Goal: Task Accomplishment & Management: Manage account settings

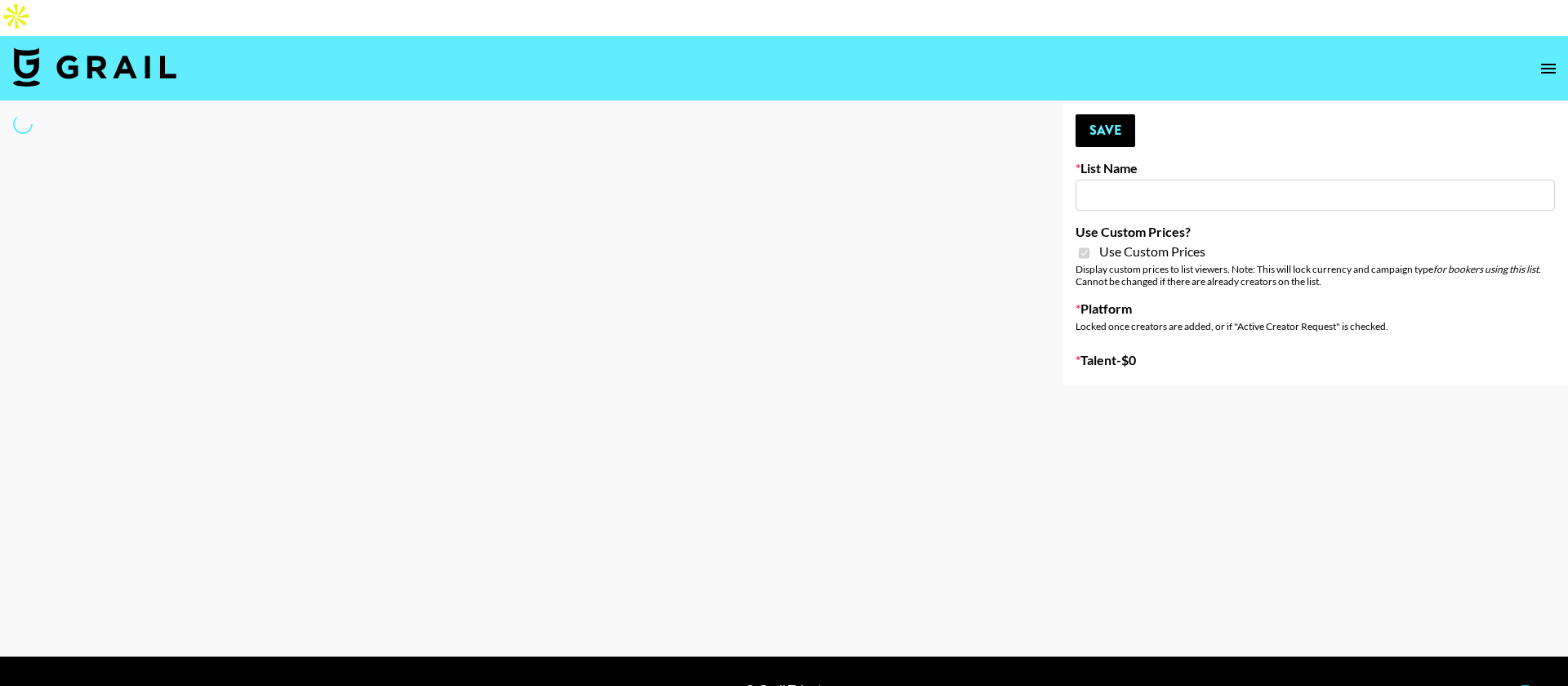
type input "Wavytalk ([DATE])"
checkbox input "true"
select select "Brand"
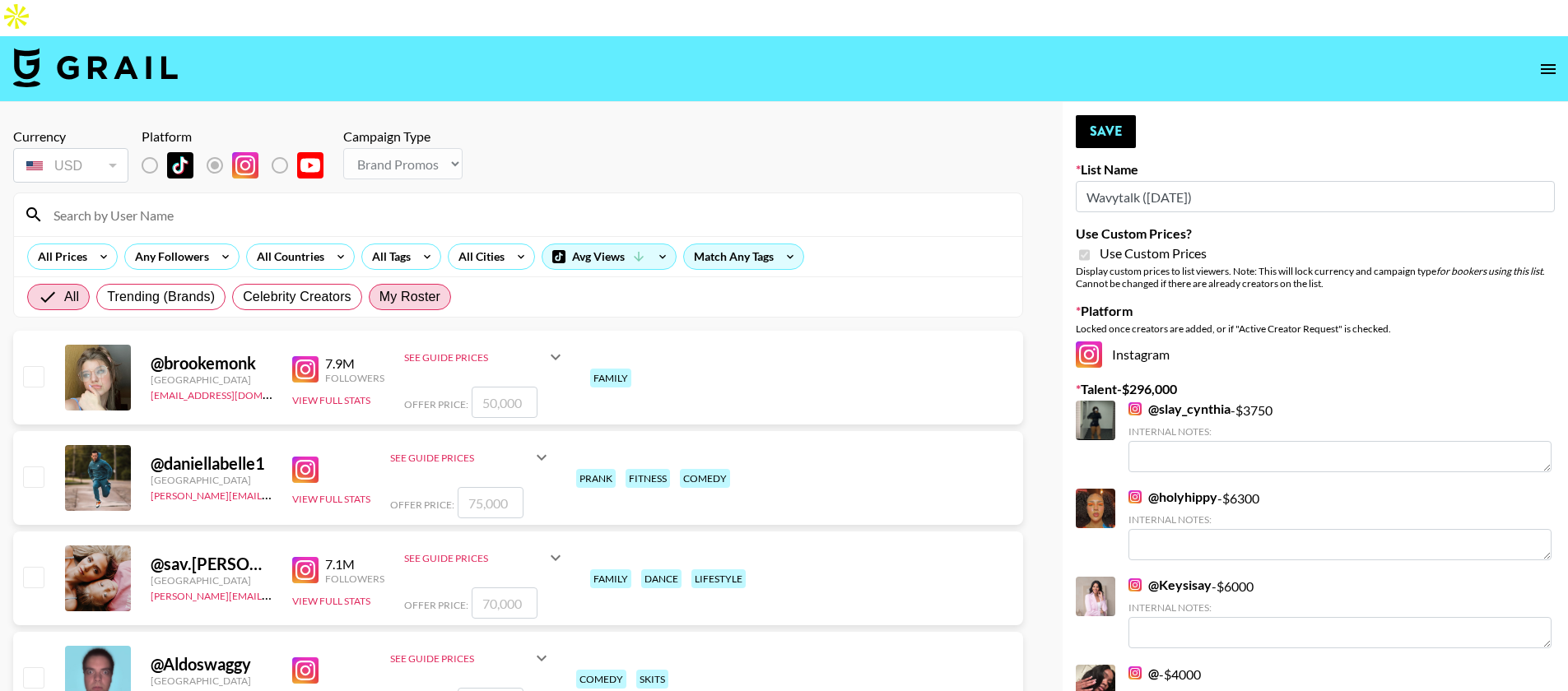
click at [424, 287] on span "My Roster" at bounding box center [409, 297] width 61 height 20
click at [379, 297] on input "My Roster" at bounding box center [379, 297] width 0 height 0
radio input "true"
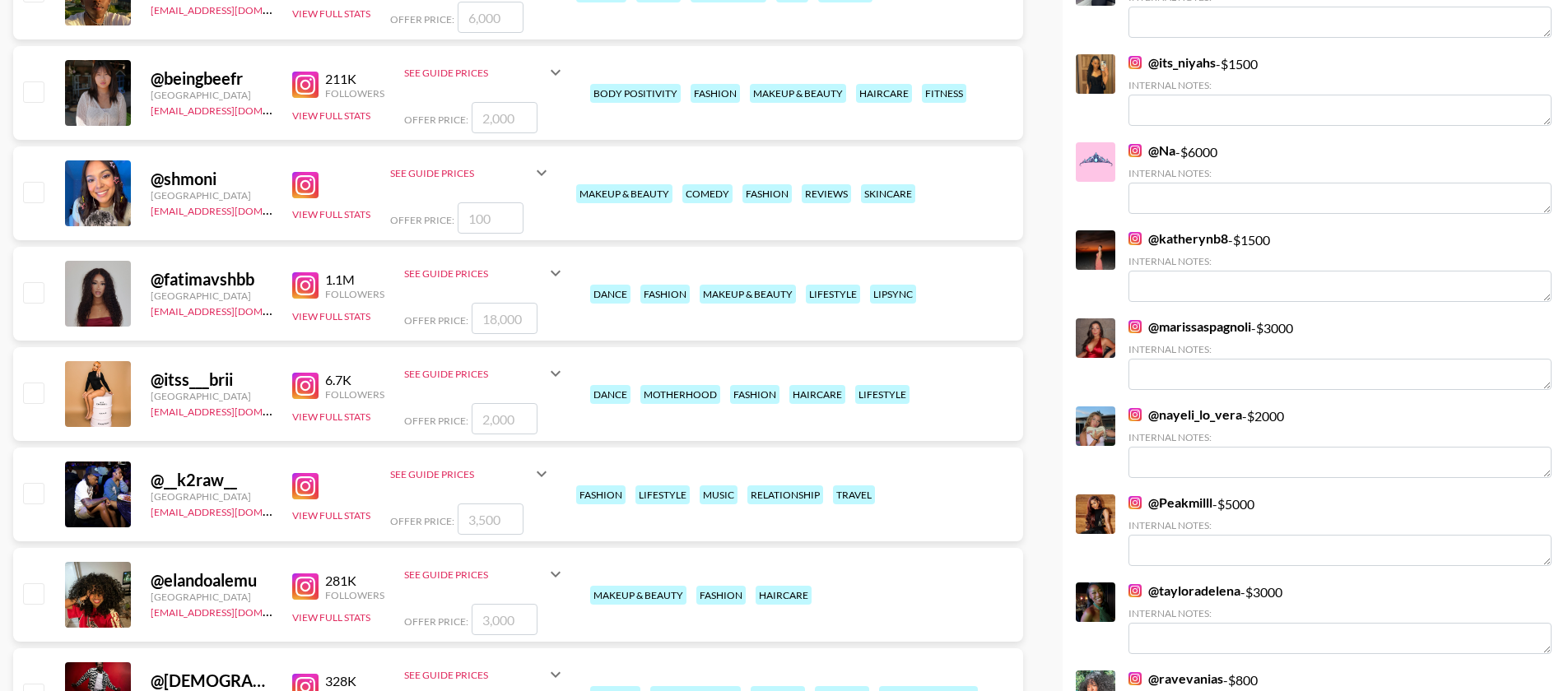
scroll to position [788, 0]
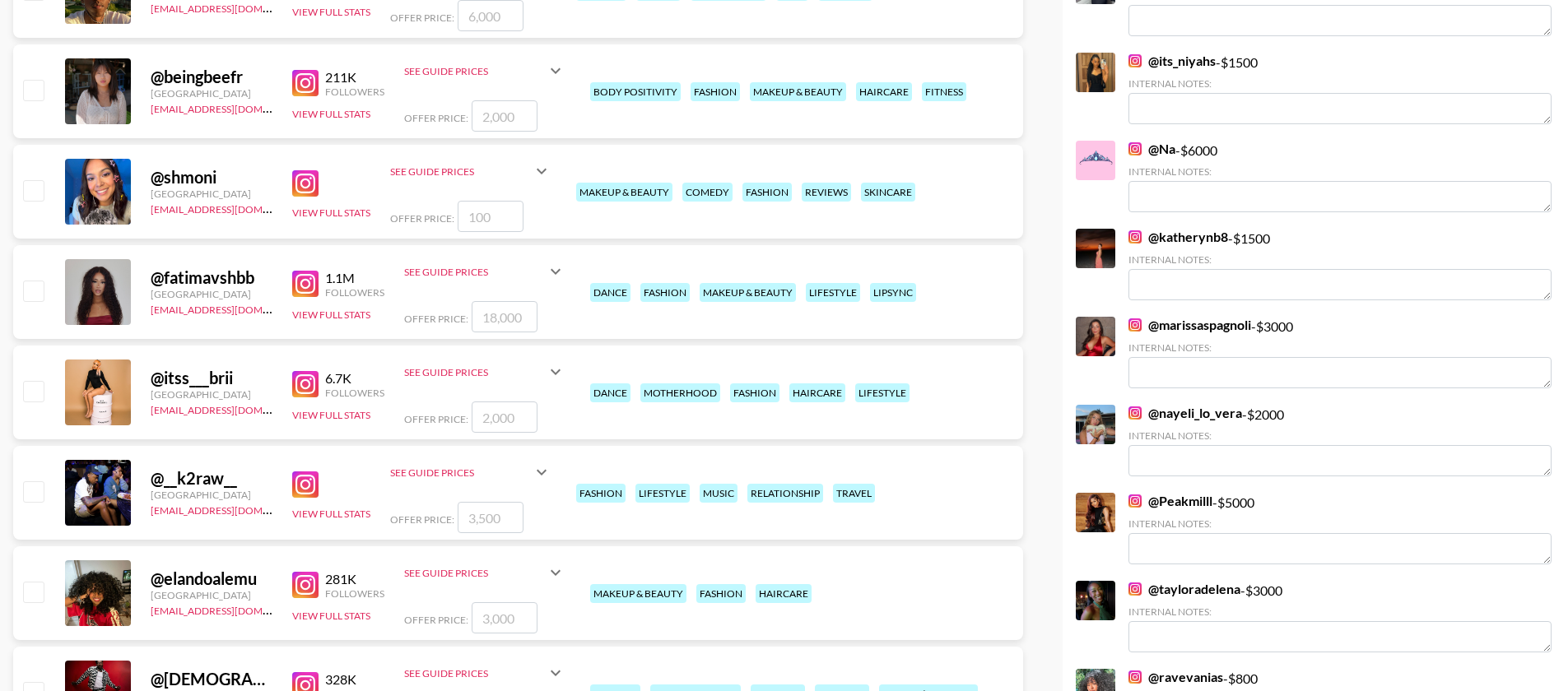
click at [42, 281] on input "checkbox" at bounding box center [33, 291] width 20 height 20
checkbox input "true"
type input "18000"
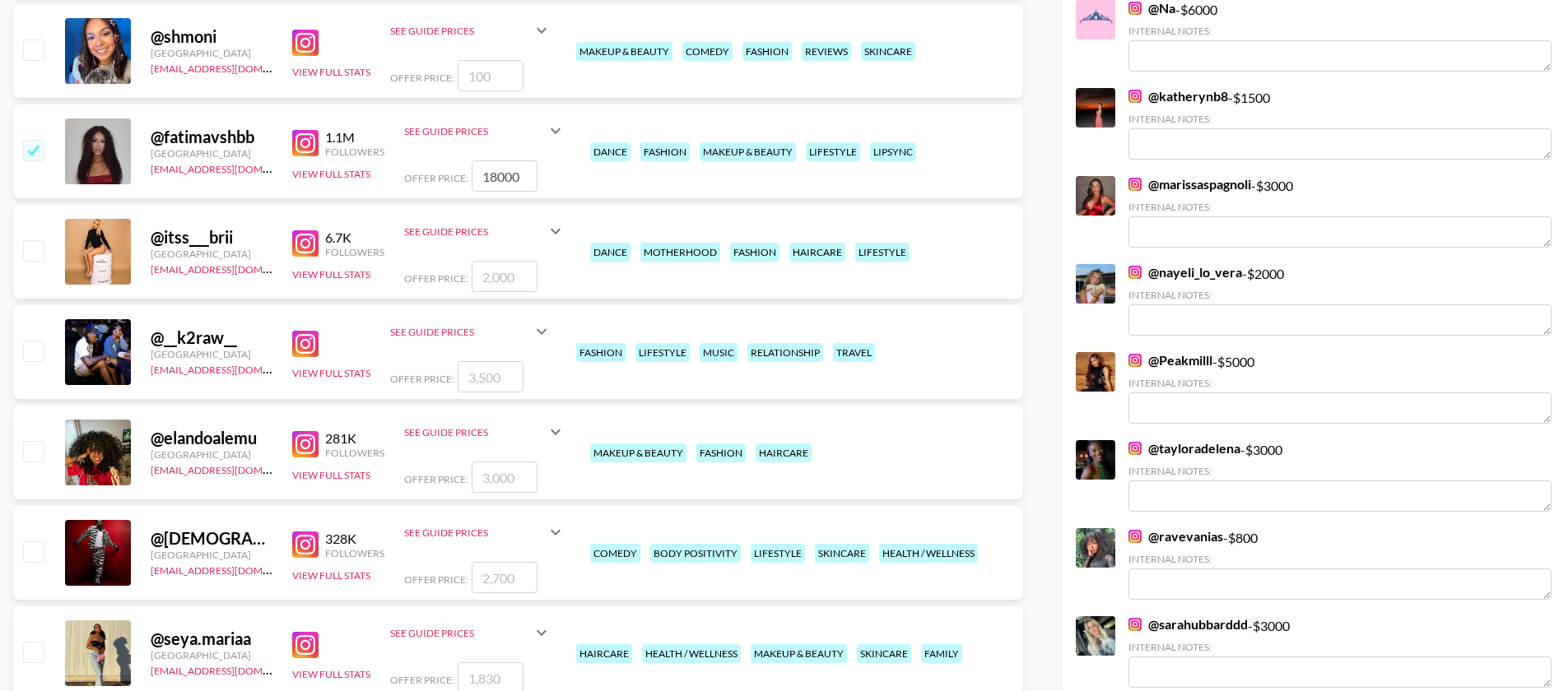
scroll to position [933, 0]
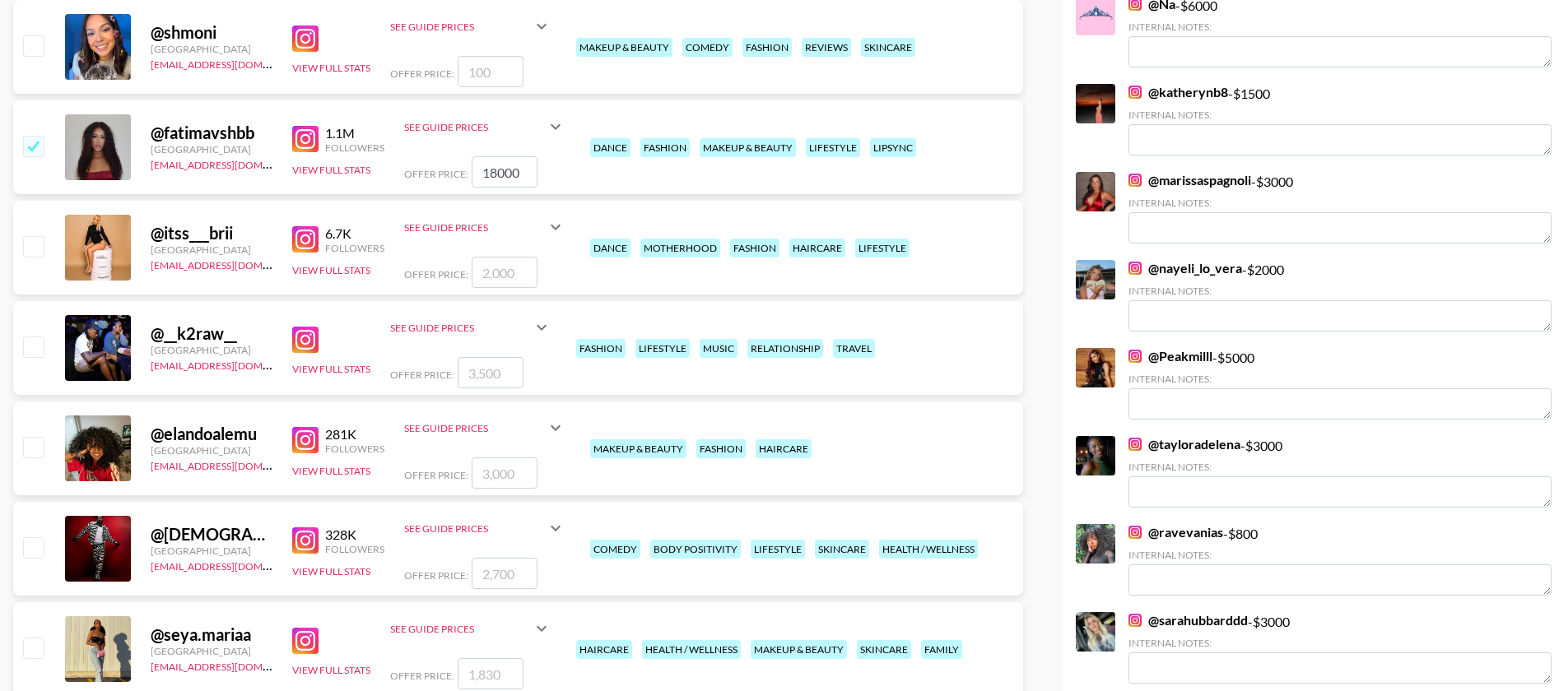
click at [39, 437] on input "checkbox" at bounding box center [33, 447] width 20 height 20
checkbox input "true"
type input "3000"
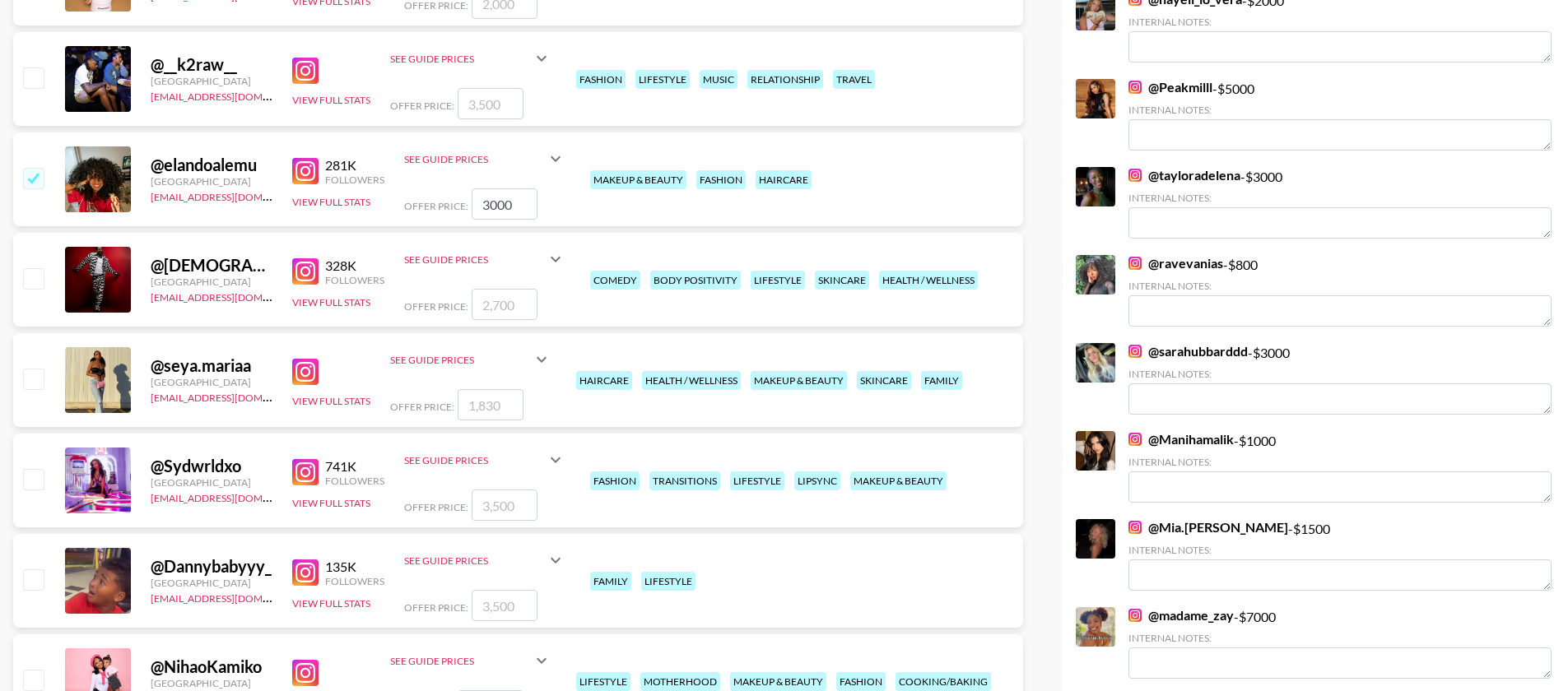
scroll to position [1205, 0]
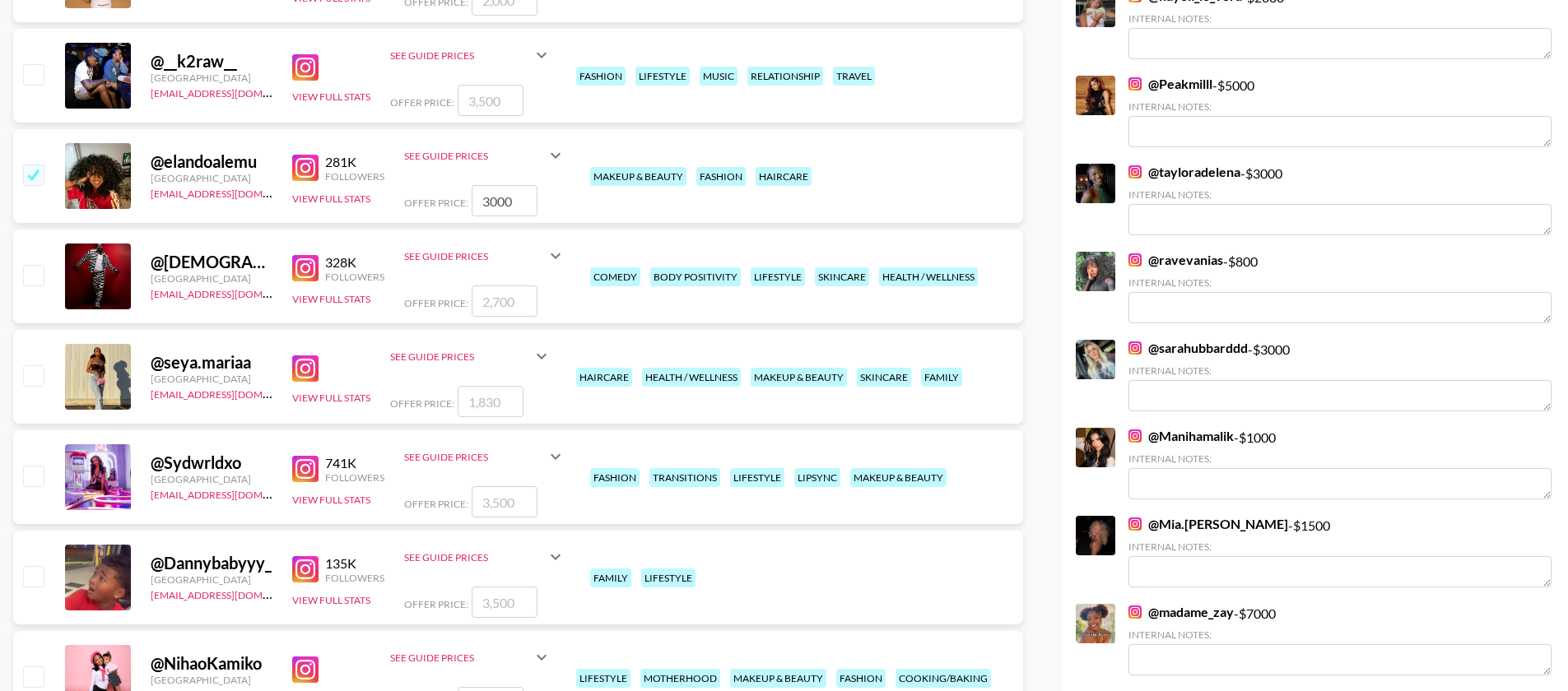
click at [39, 365] on input "checkbox" at bounding box center [33, 375] width 20 height 20
checkbox input "true"
type input "1830"
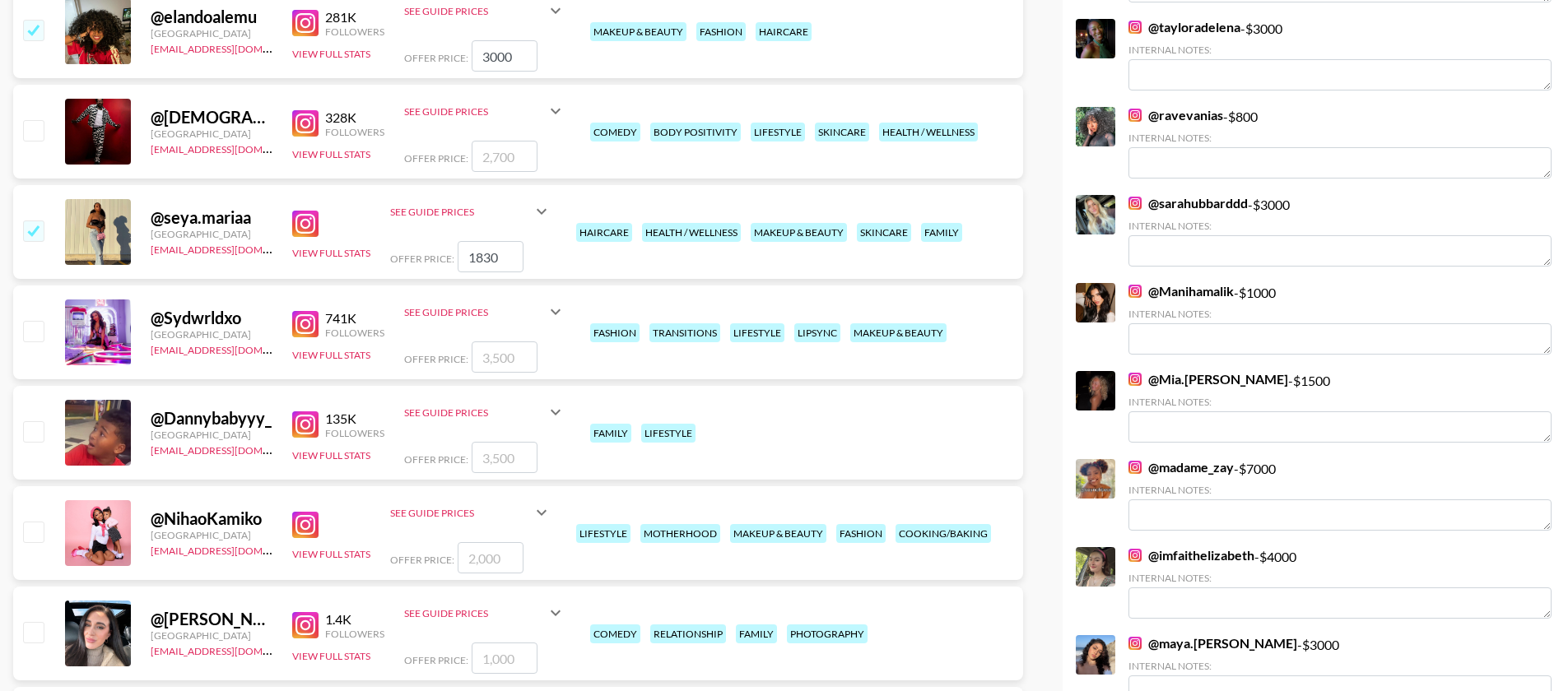
drag, startPoint x: 42, startPoint y: 500, endPoint x: 54, endPoint y: 506, distance: 13.4
click at [43, 521] on input "checkbox" at bounding box center [33, 531] width 20 height 20
checkbox input "true"
type input "2000"
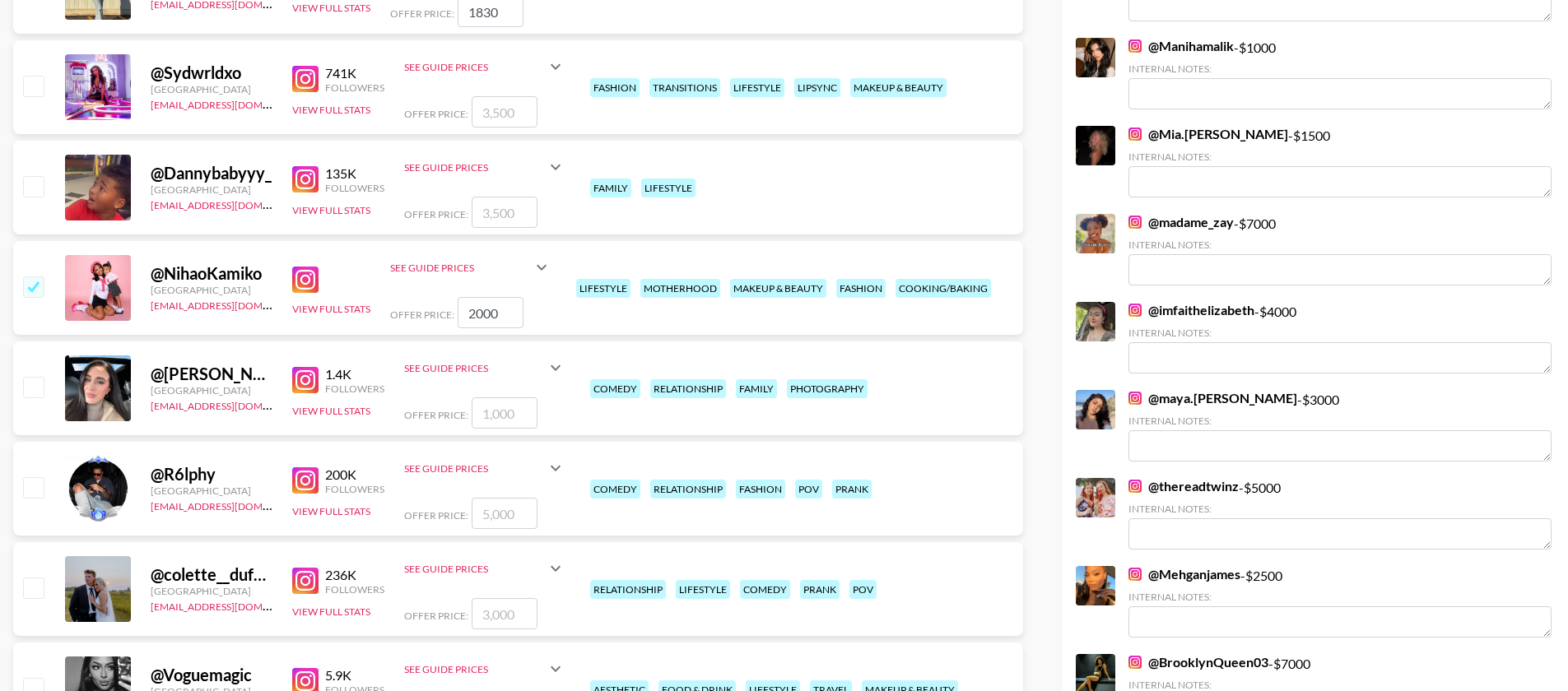
scroll to position [1655, 0]
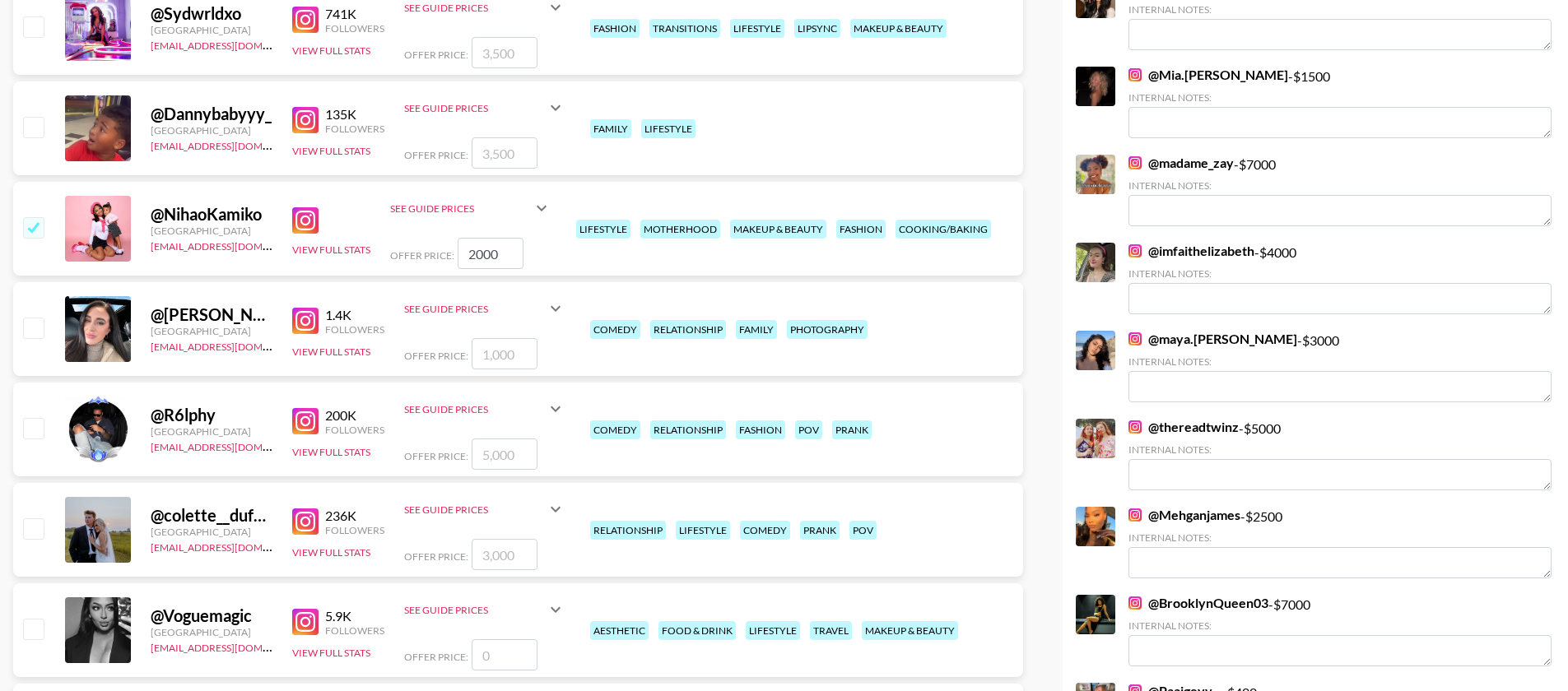
click at [39, 518] on input "checkbox" at bounding box center [33, 529] width 20 height 20
checkbox input "true"
type input "3000"
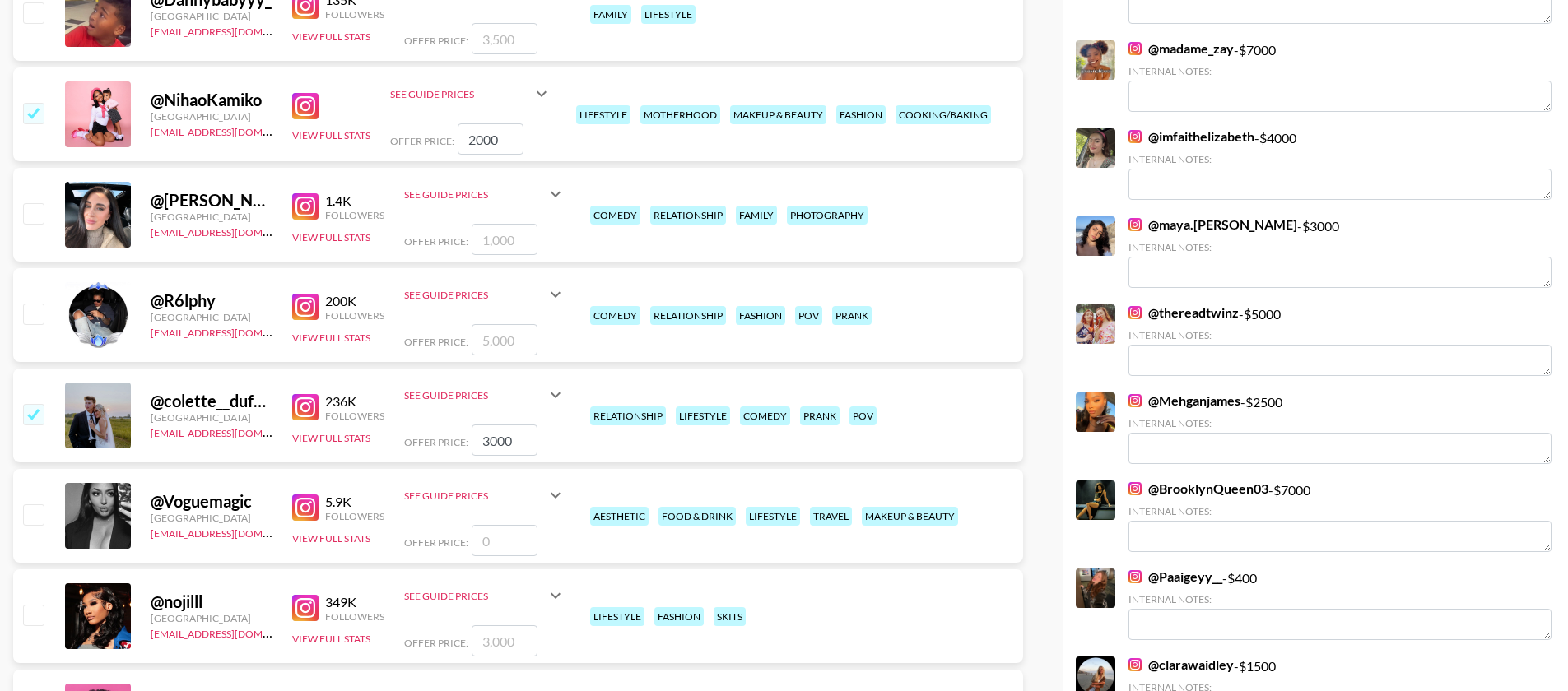
scroll to position [1801, 0]
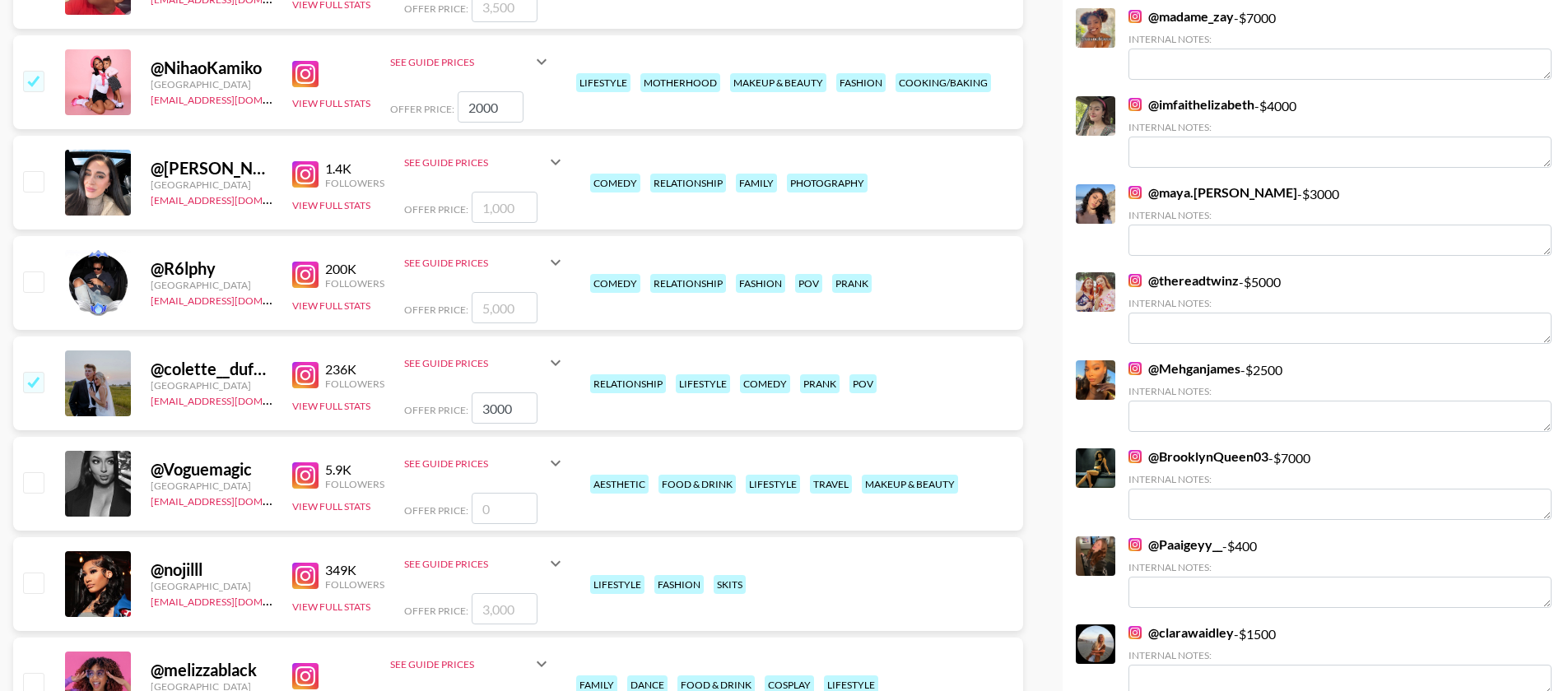
click at [39, 573] on input "checkbox" at bounding box center [33, 583] width 20 height 20
checkbox input "true"
type input "3000"
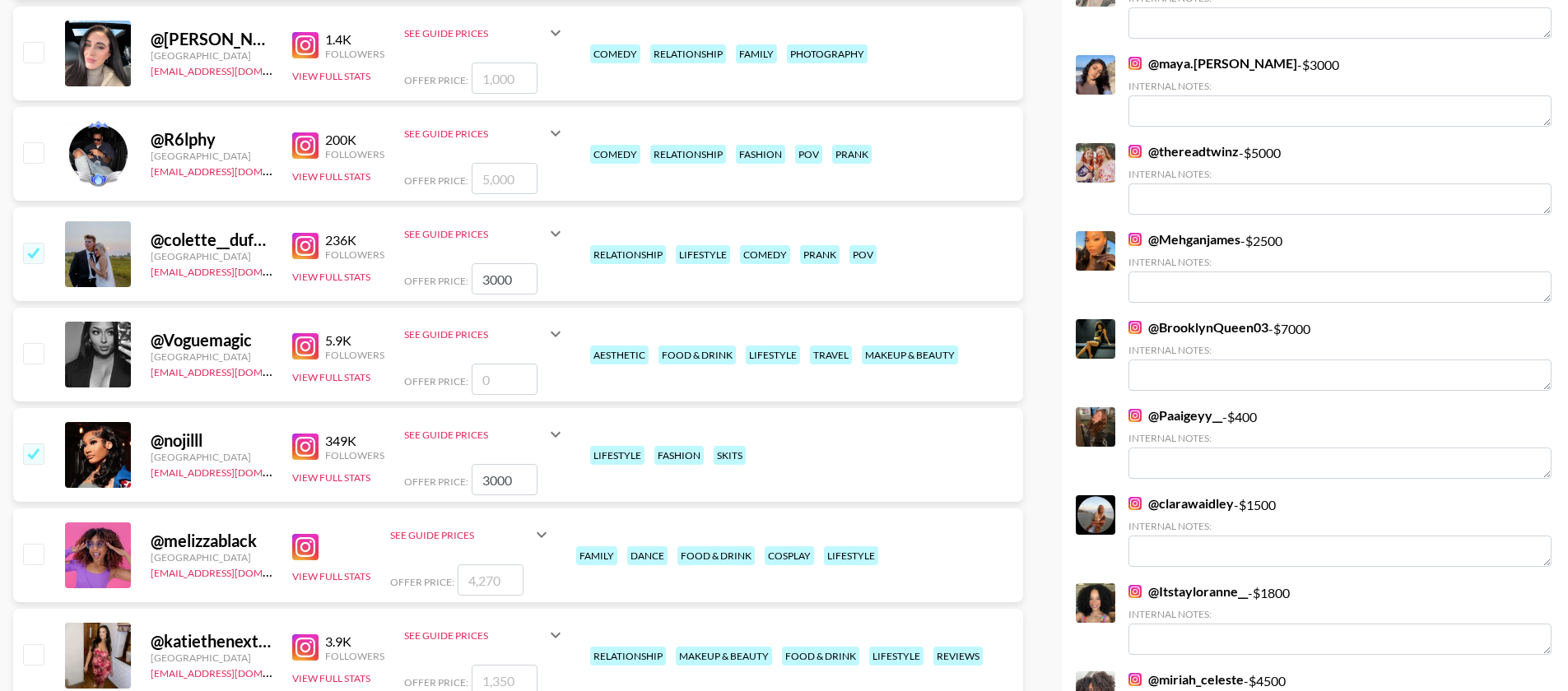
scroll to position [1931, 0]
click at [37, 543] on input "checkbox" at bounding box center [33, 553] width 20 height 20
checkbox input "true"
type input "4270"
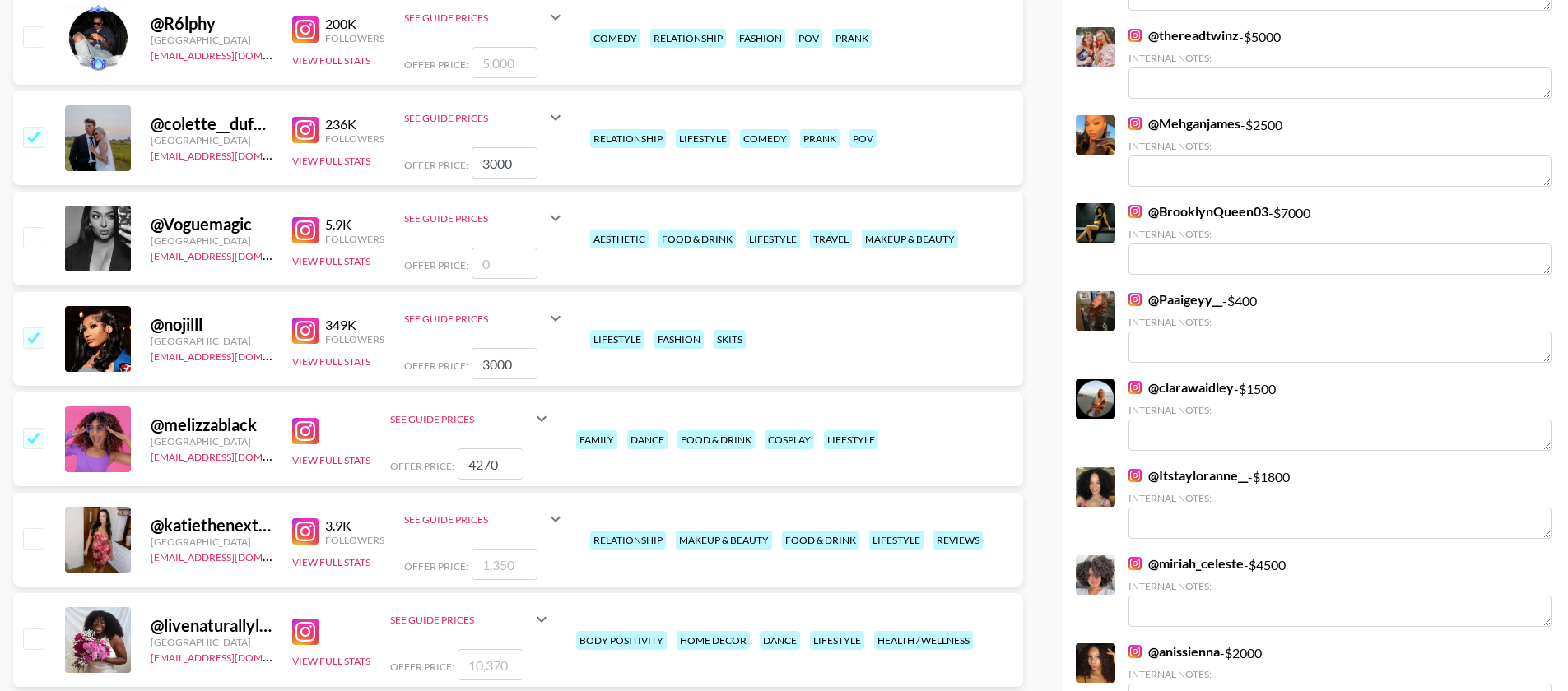
scroll to position [2156, 0]
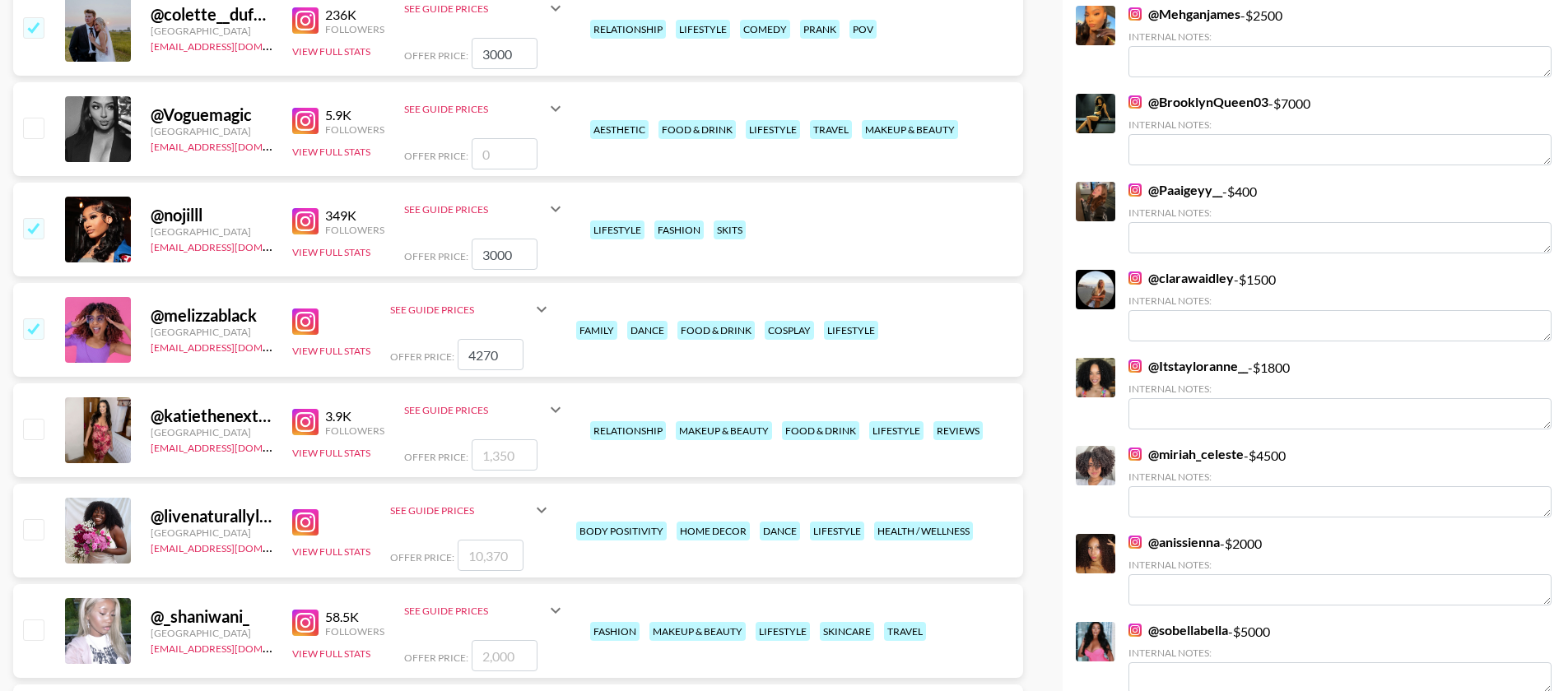
click at [33, 519] on input "checkbox" at bounding box center [33, 529] width 20 height 20
checkbox input "true"
type input "10370"
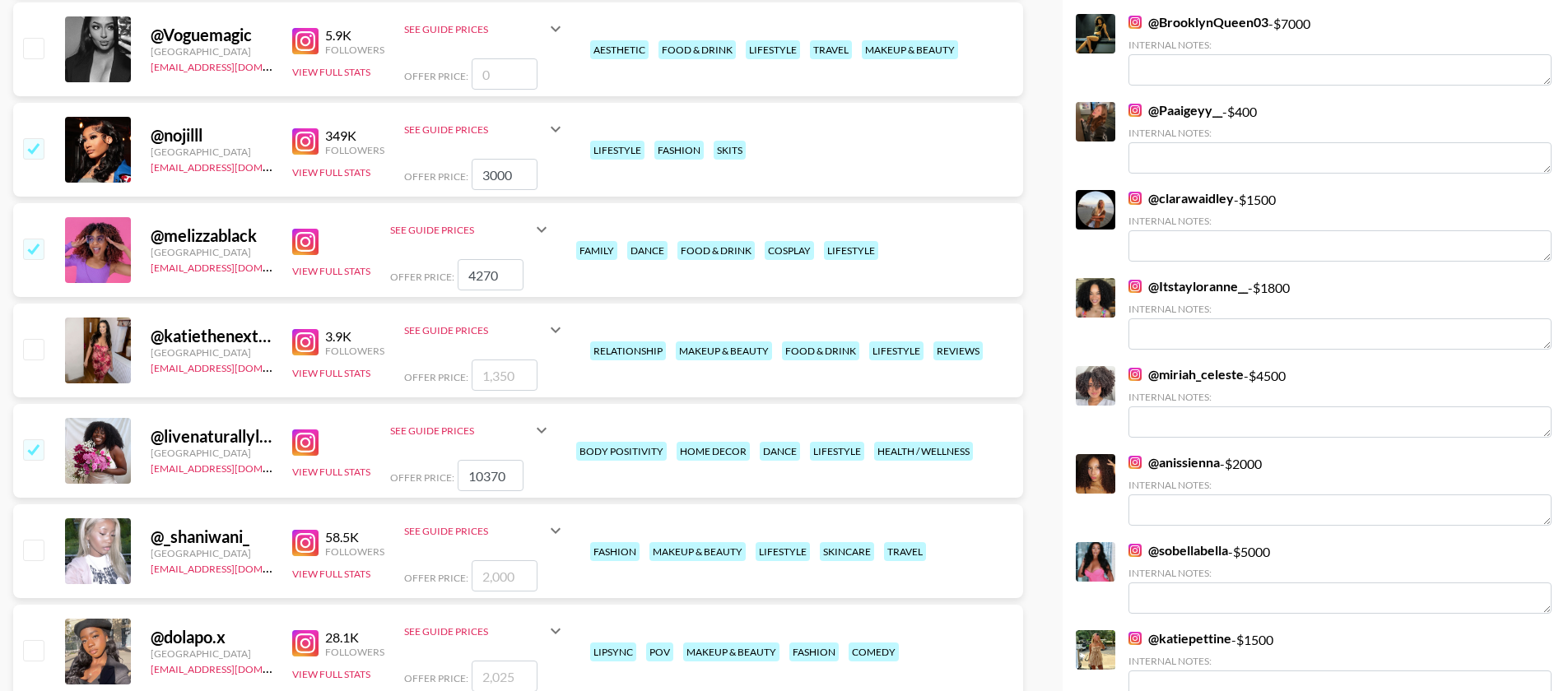
scroll to position [2319, 0]
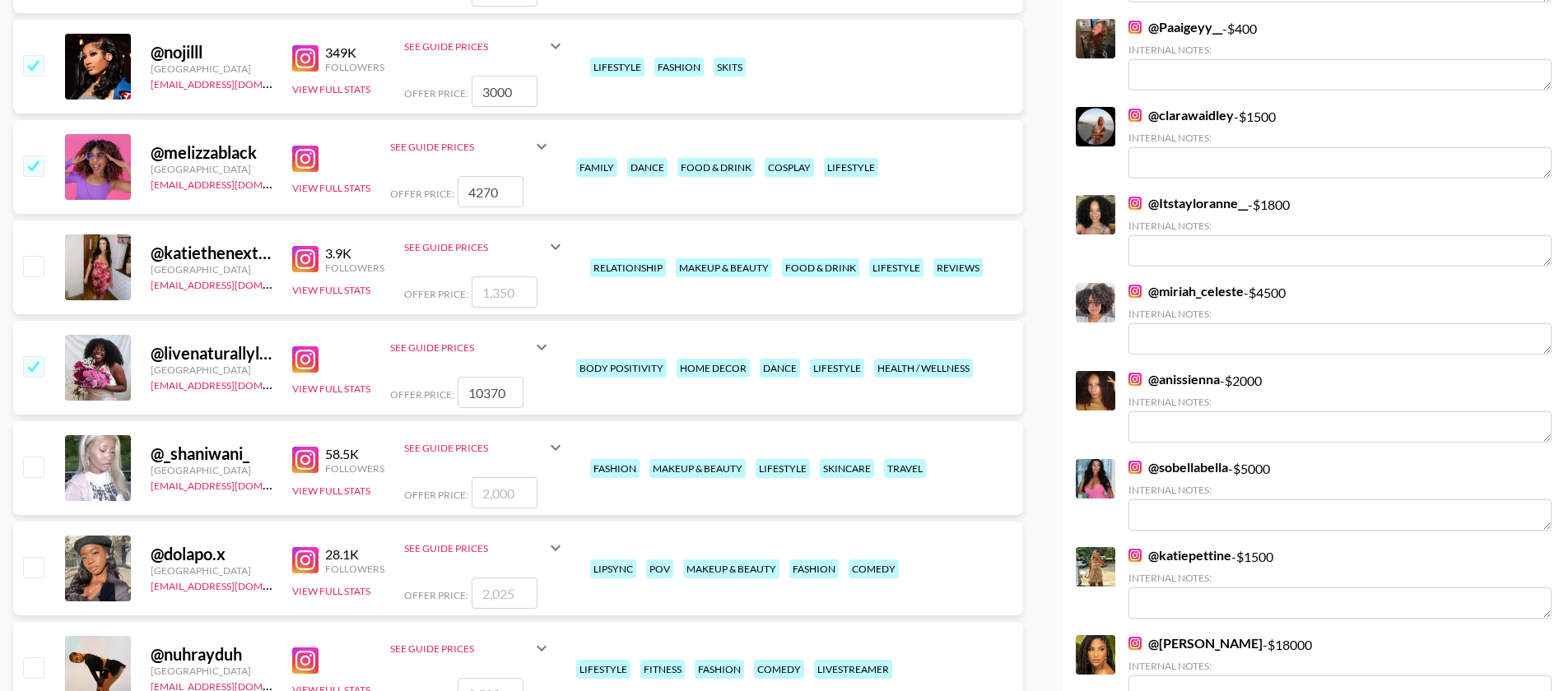
drag, startPoint x: 38, startPoint y: 534, endPoint x: 50, endPoint y: 540, distance: 13.4
click at [38, 557] on input "checkbox" at bounding box center [33, 567] width 20 height 20
checkbox input "true"
type input "2025"
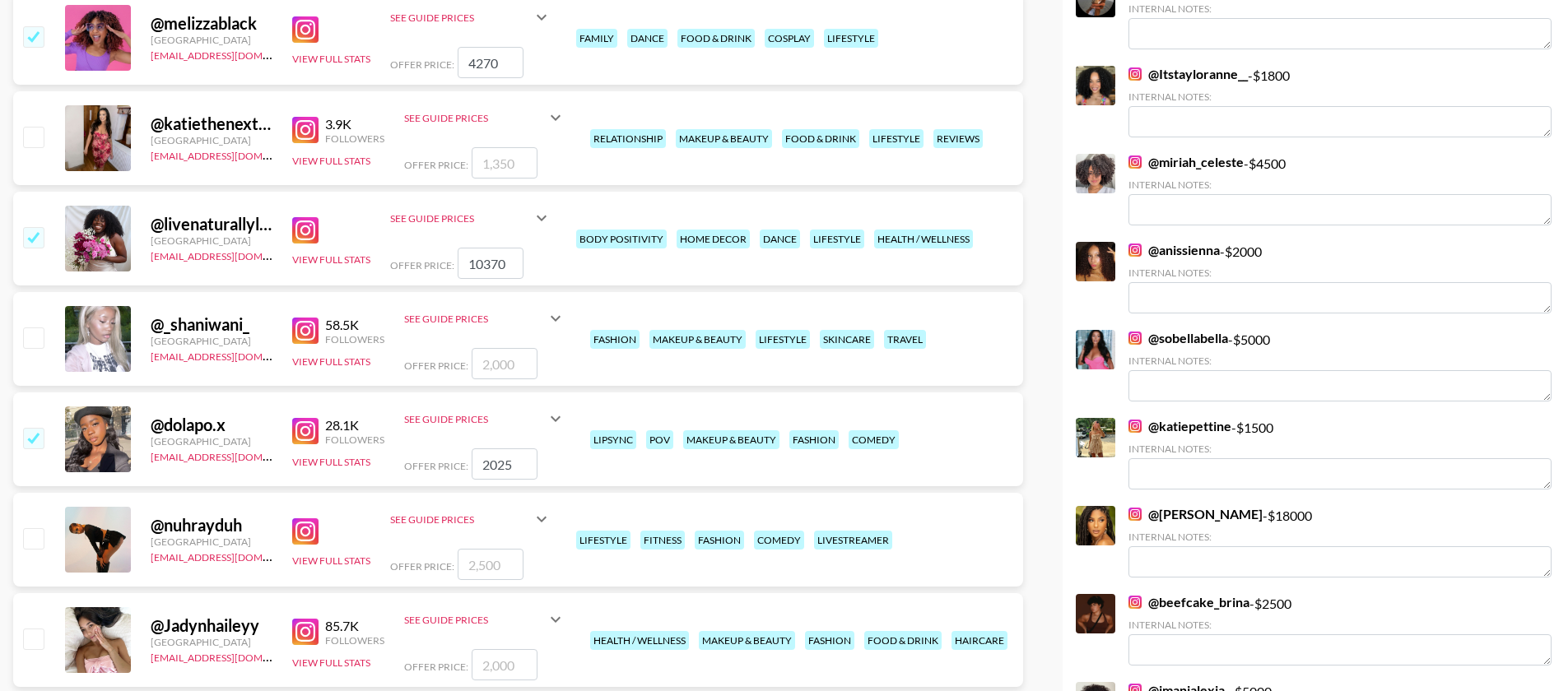
click at [31, 529] on input "checkbox" at bounding box center [33, 539] width 20 height 20
checkbox input "true"
type input "2500"
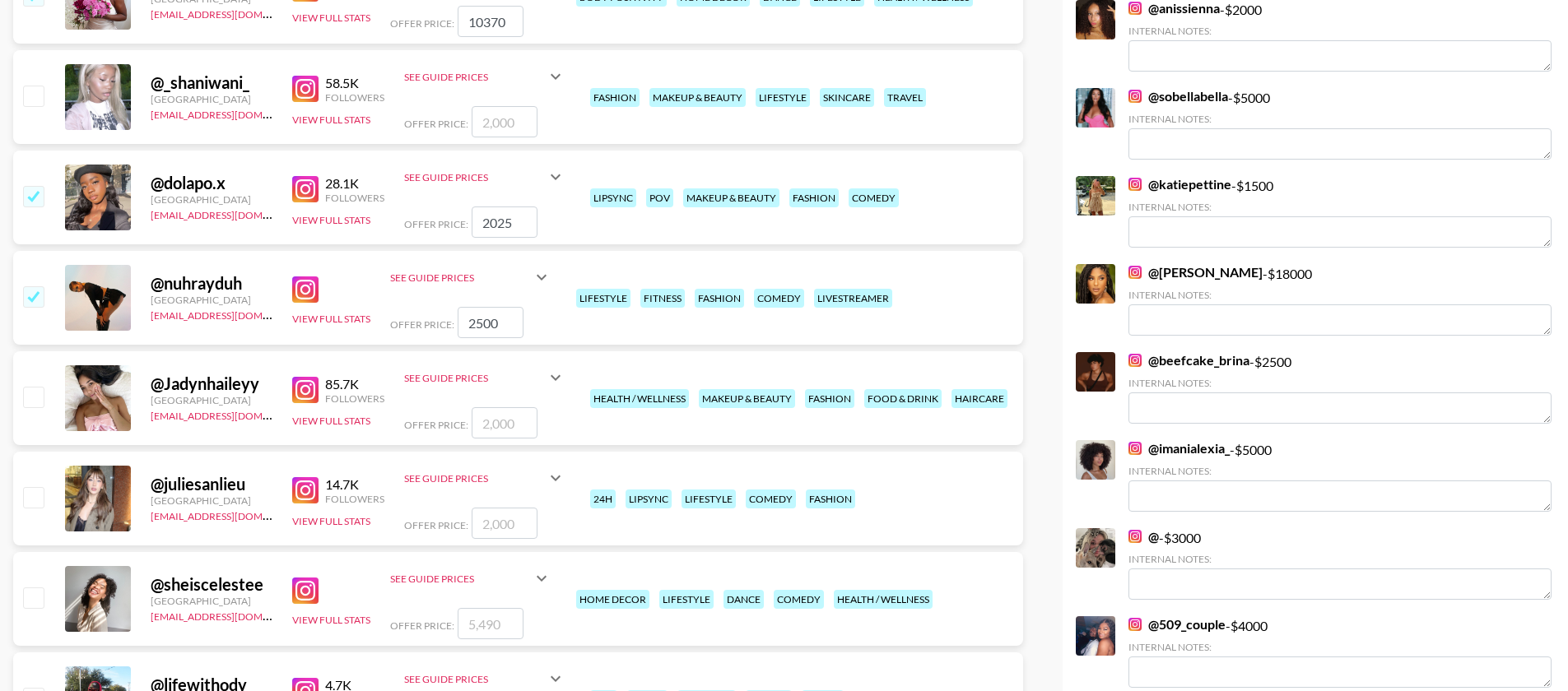
click at [32, 487] on input "checkbox" at bounding box center [33, 497] width 20 height 20
checkbox input "true"
type input "2000"
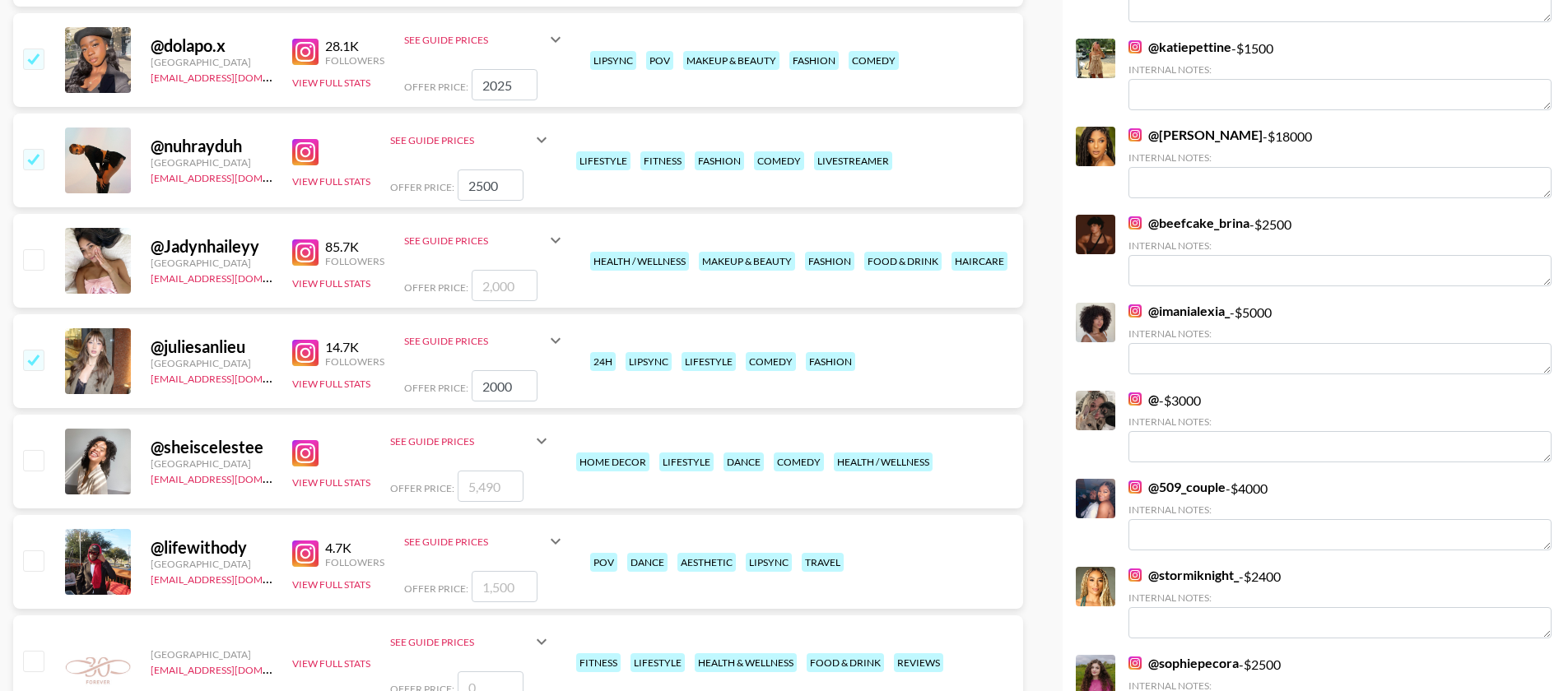
scroll to position [2844, 0]
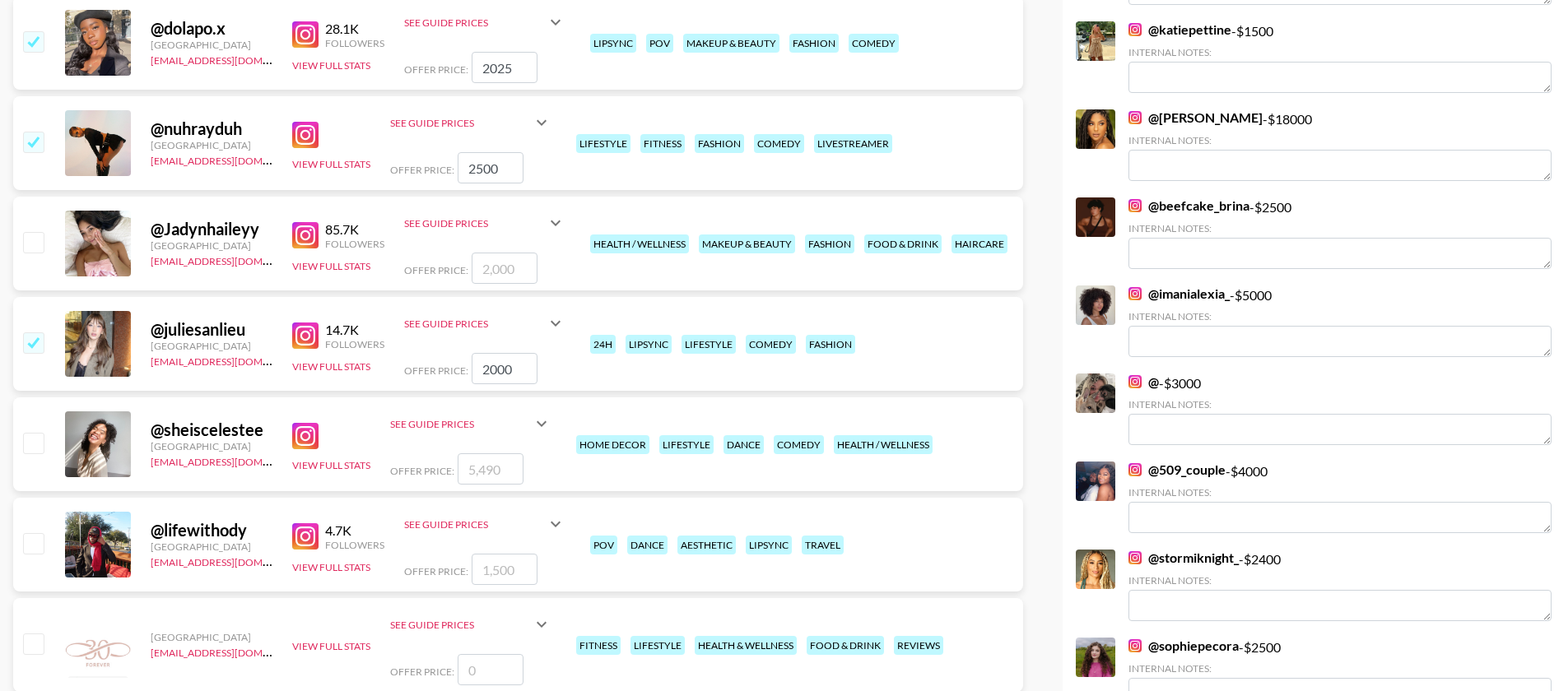
click at [27, 433] on input "checkbox" at bounding box center [33, 443] width 20 height 20
checkbox input "true"
type input "5490"
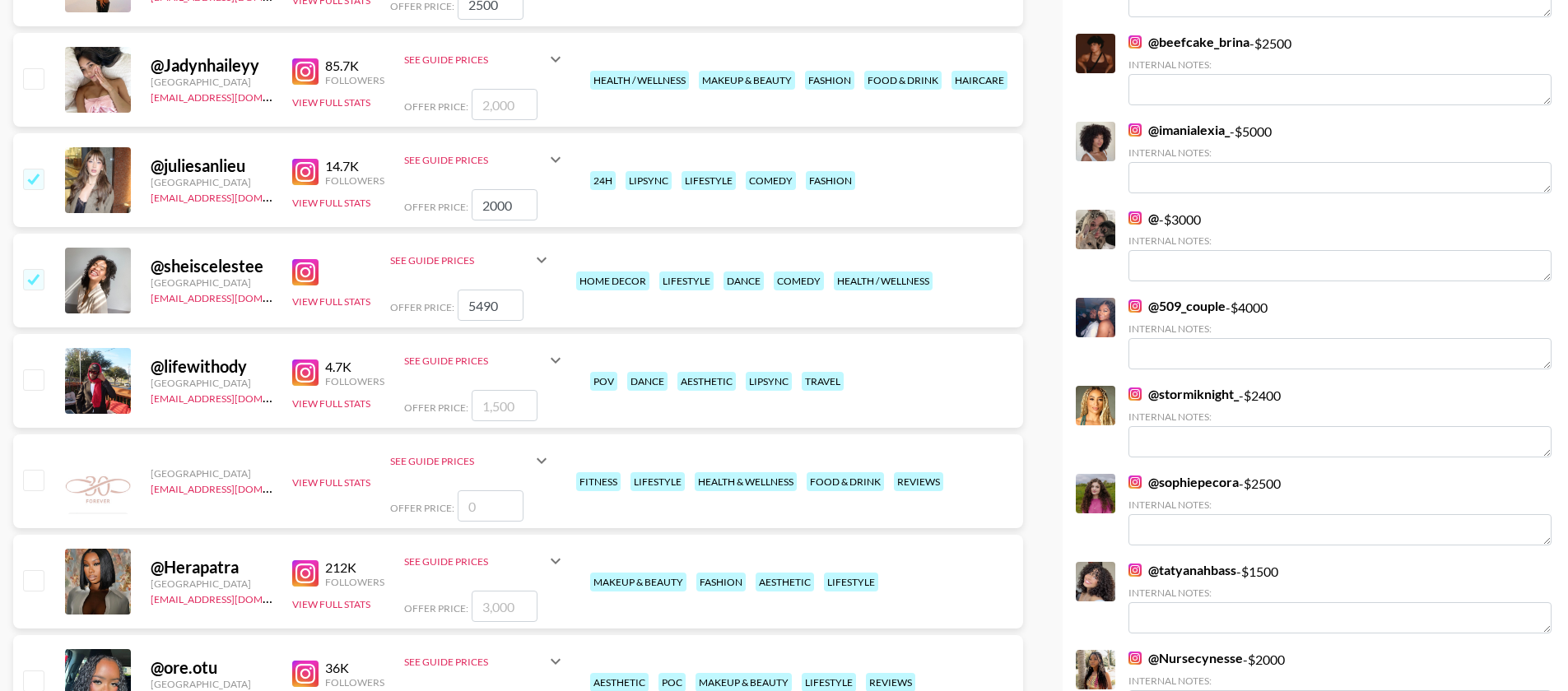
drag, startPoint x: 43, startPoint y: 540, endPoint x: 80, endPoint y: 534, distance: 37.5
click at [46, 539] on div "@ Herapatra Canada ria@grail-talent.com 212K Followers View Full Stats See Guid…" at bounding box center [518, 582] width 1010 height 94
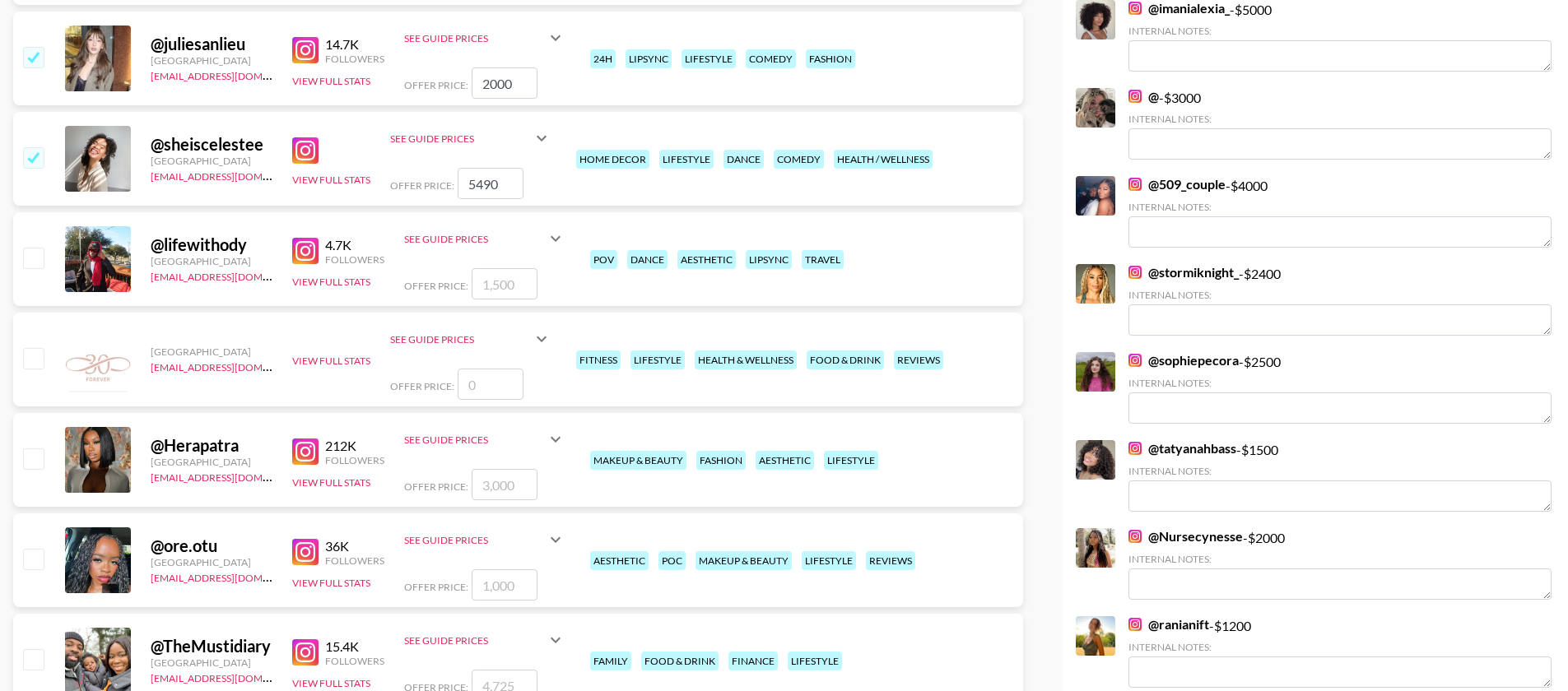
scroll to position [3149, 0]
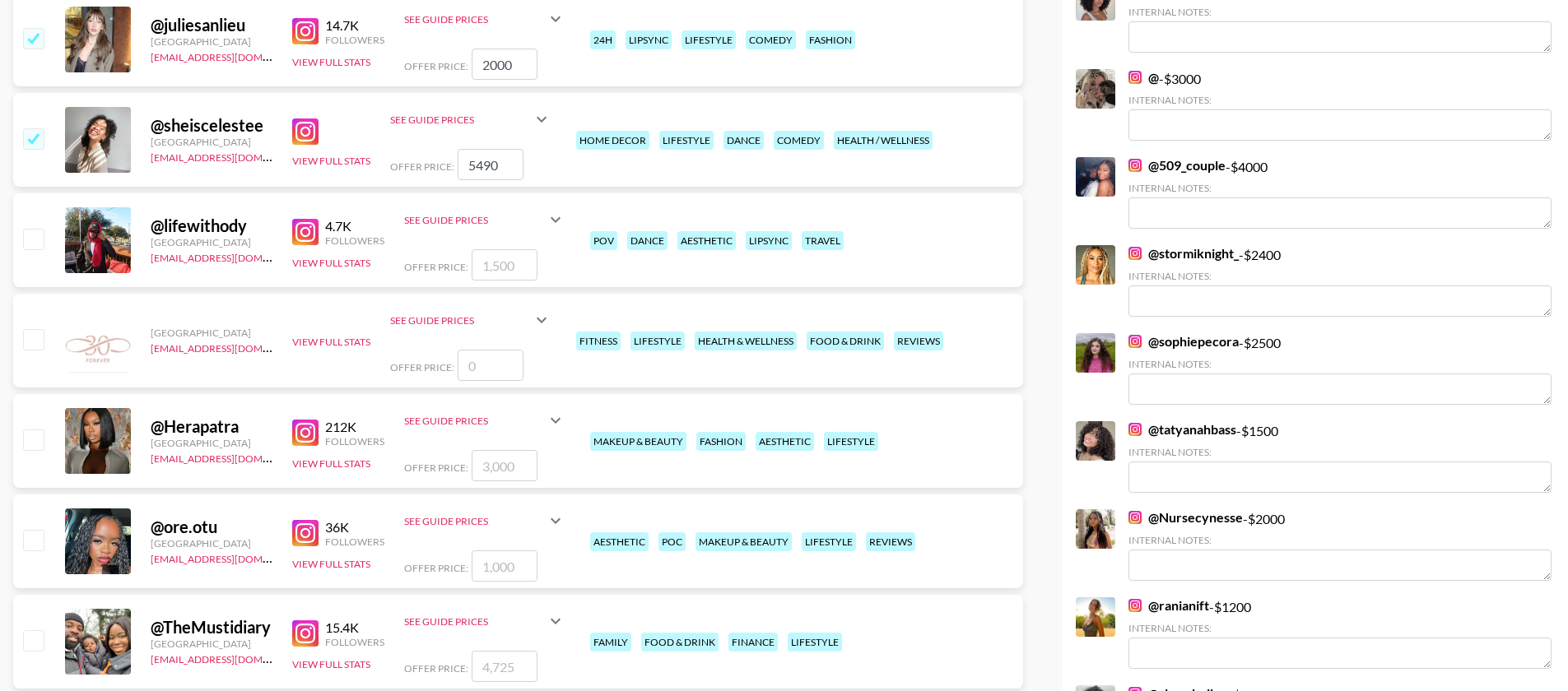
click at [33, 429] on input "checkbox" at bounding box center [33, 440] width 20 height 20
checkbox input "true"
type input "3000"
click at [31, 529] on input "checkbox" at bounding box center [33, 540] width 20 height 20
checkbox input "true"
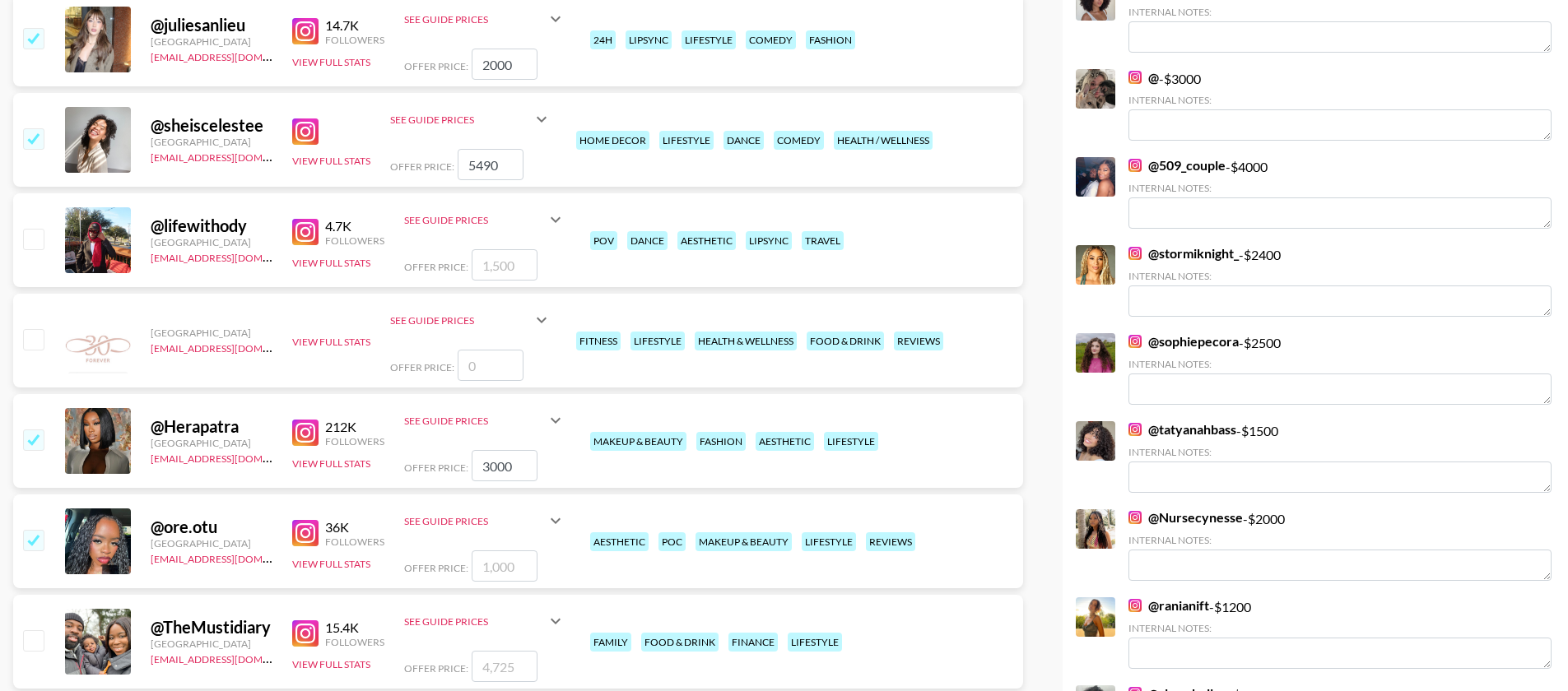
type input "1000"
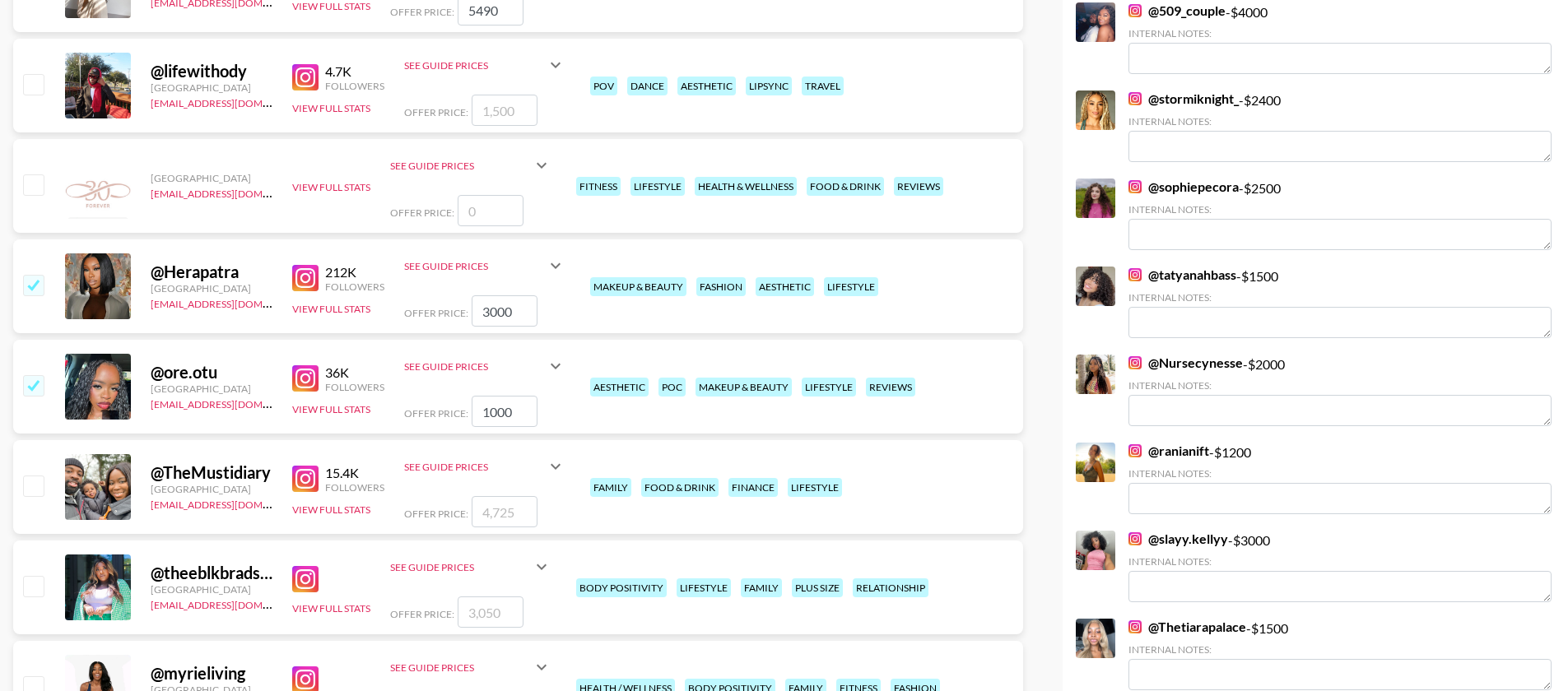
scroll to position [3326, 0]
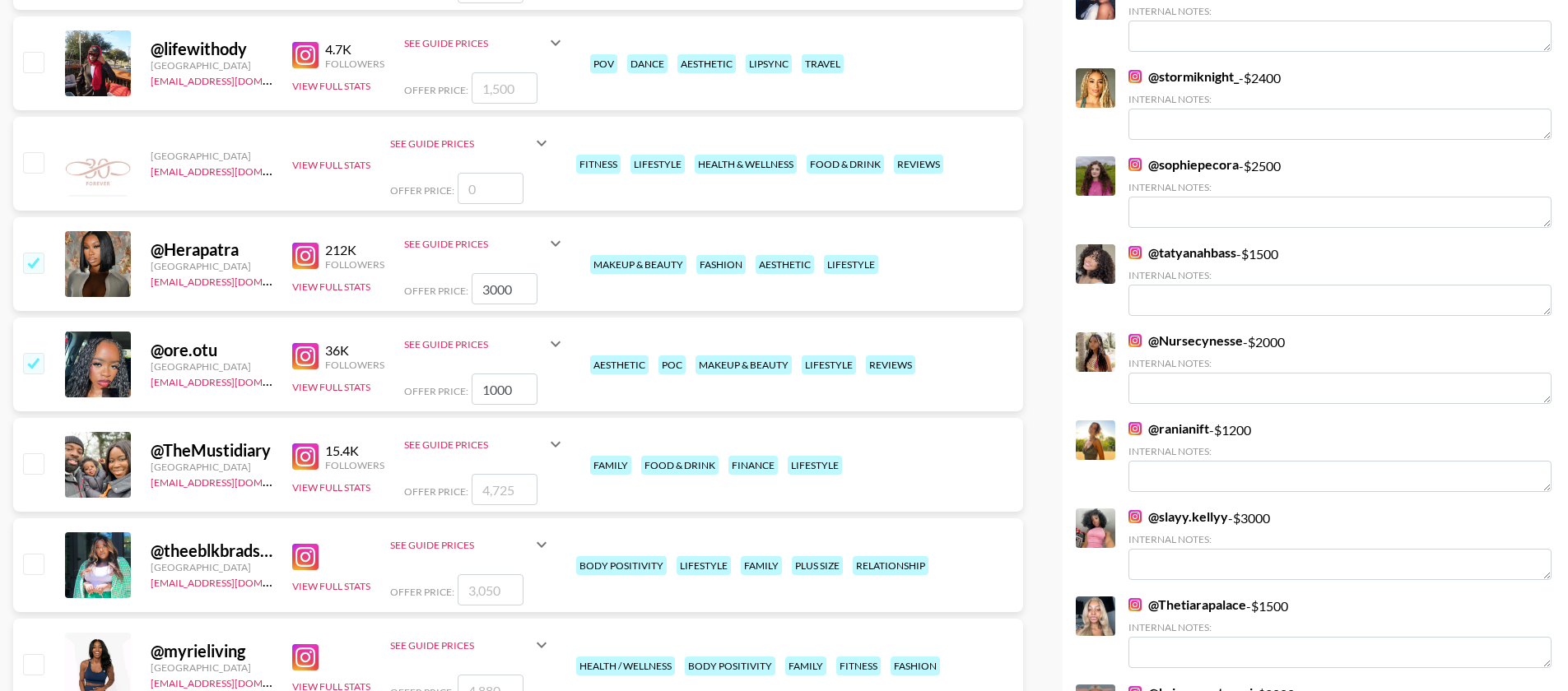
click at [43, 553] on input "checkbox" at bounding box center [33, 563] width 20 height 20
checkbox input "true"
type input "3050"
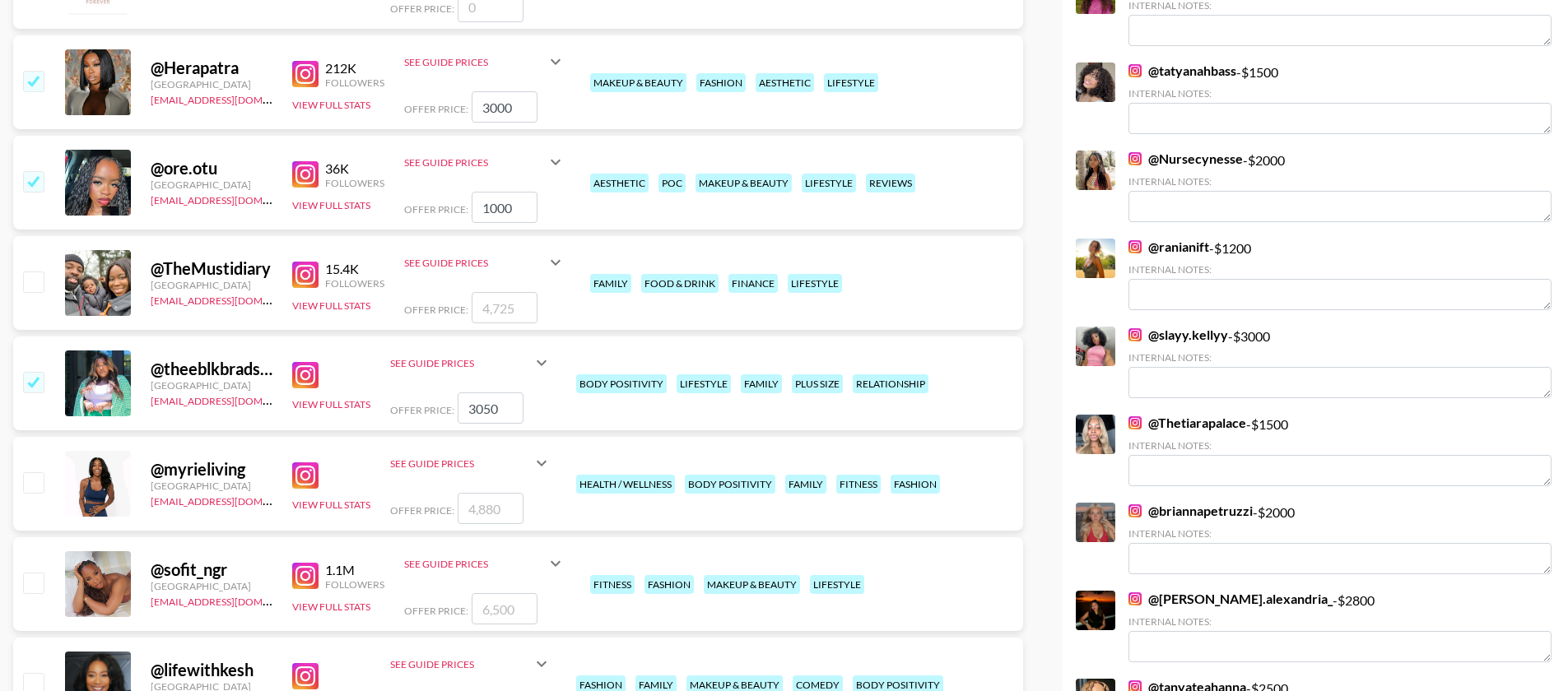
scroll to position [3509, 0]
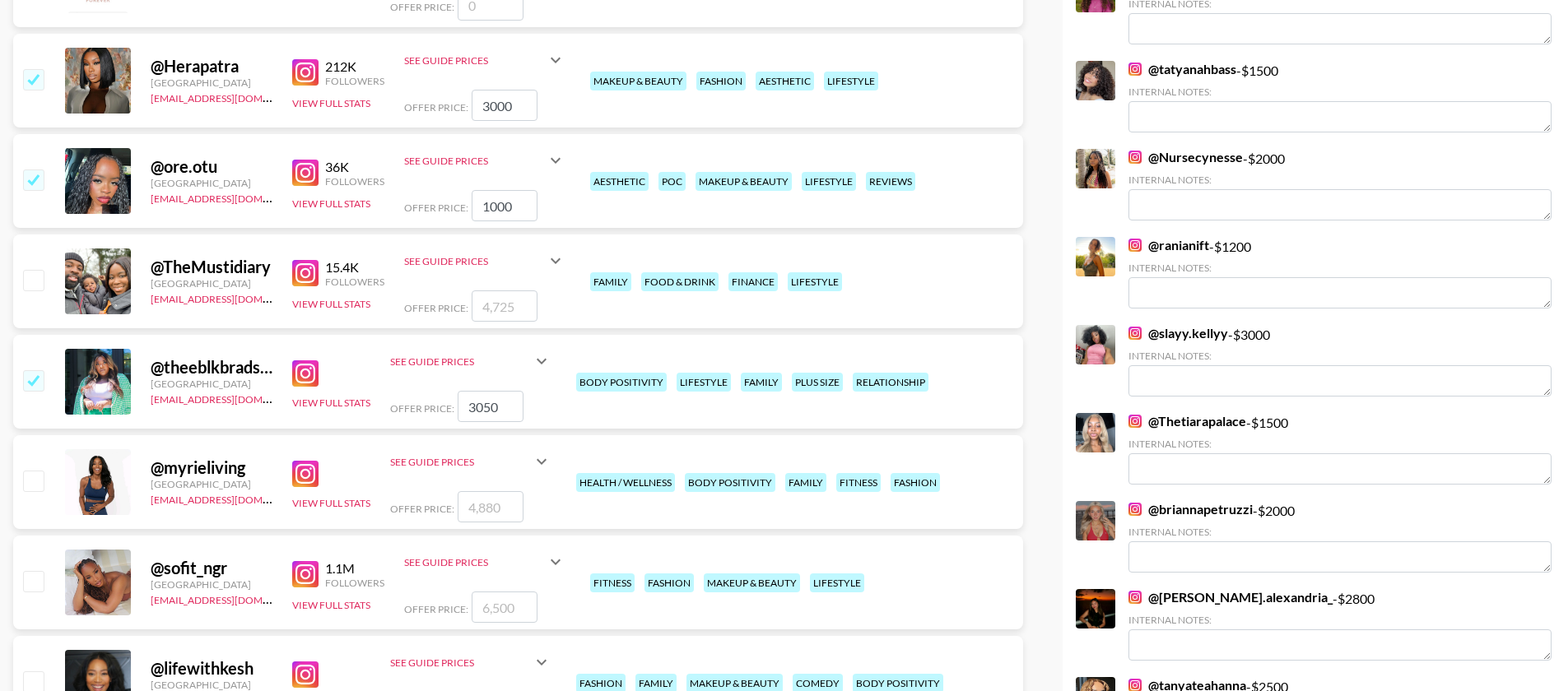
click at [31, 471] on input "checkbox" at bounding box center [33, 481] width 20 height 20
checkbox input "true"
type input "4880"
click at [39, 569] on div at bounding box center [33, 583] width 26 height 28
click at [38, 571] on input "checkbox" at bounding box center [33, 581] width 20 height 20
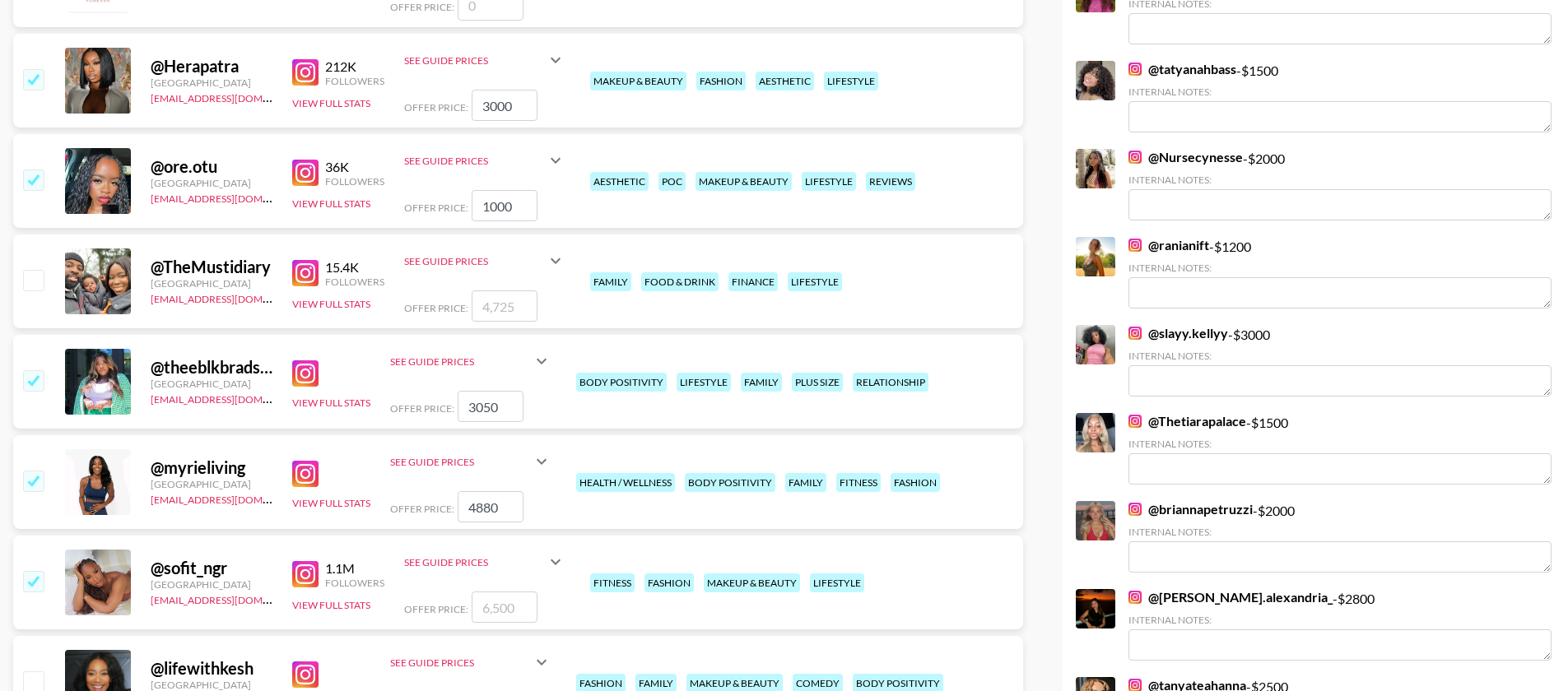
checkbox input "true"
type input "6500"
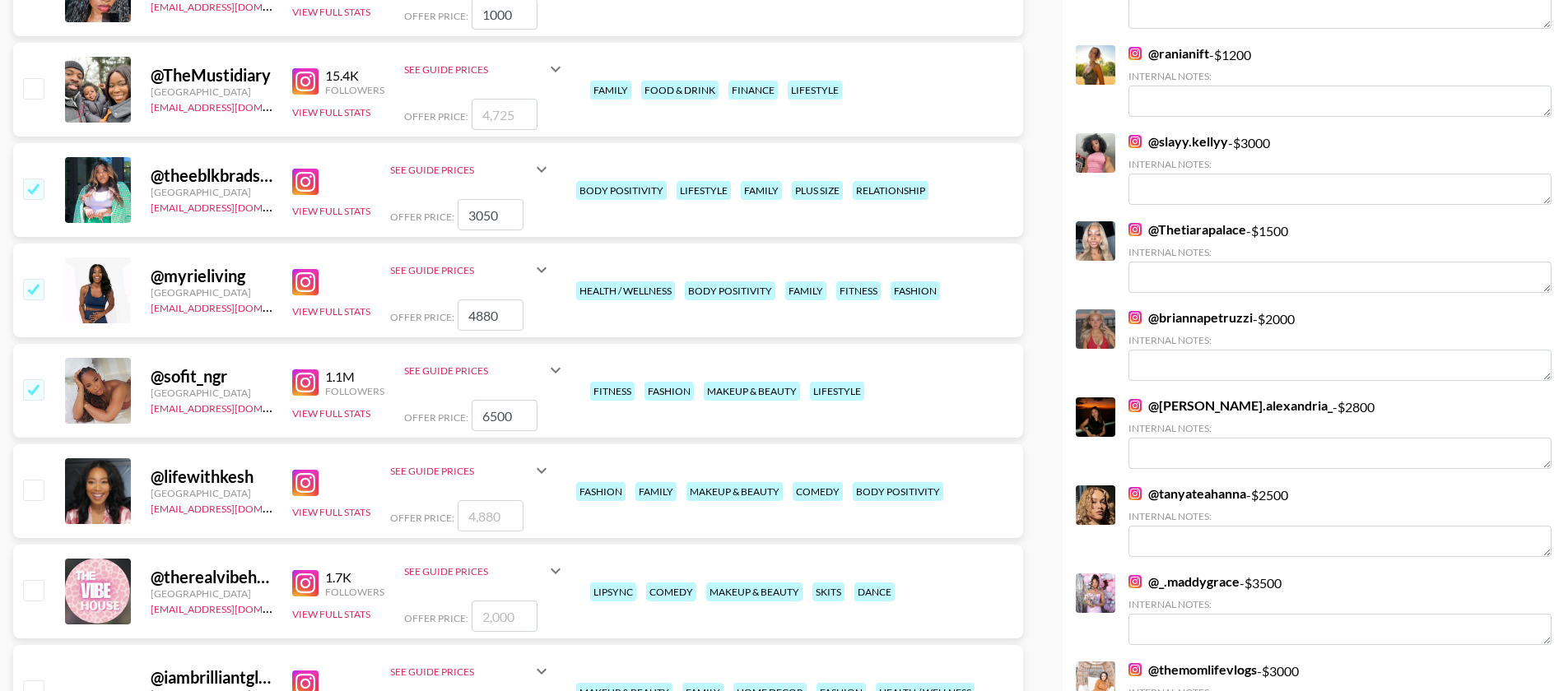
scroll to position [3706, 0]
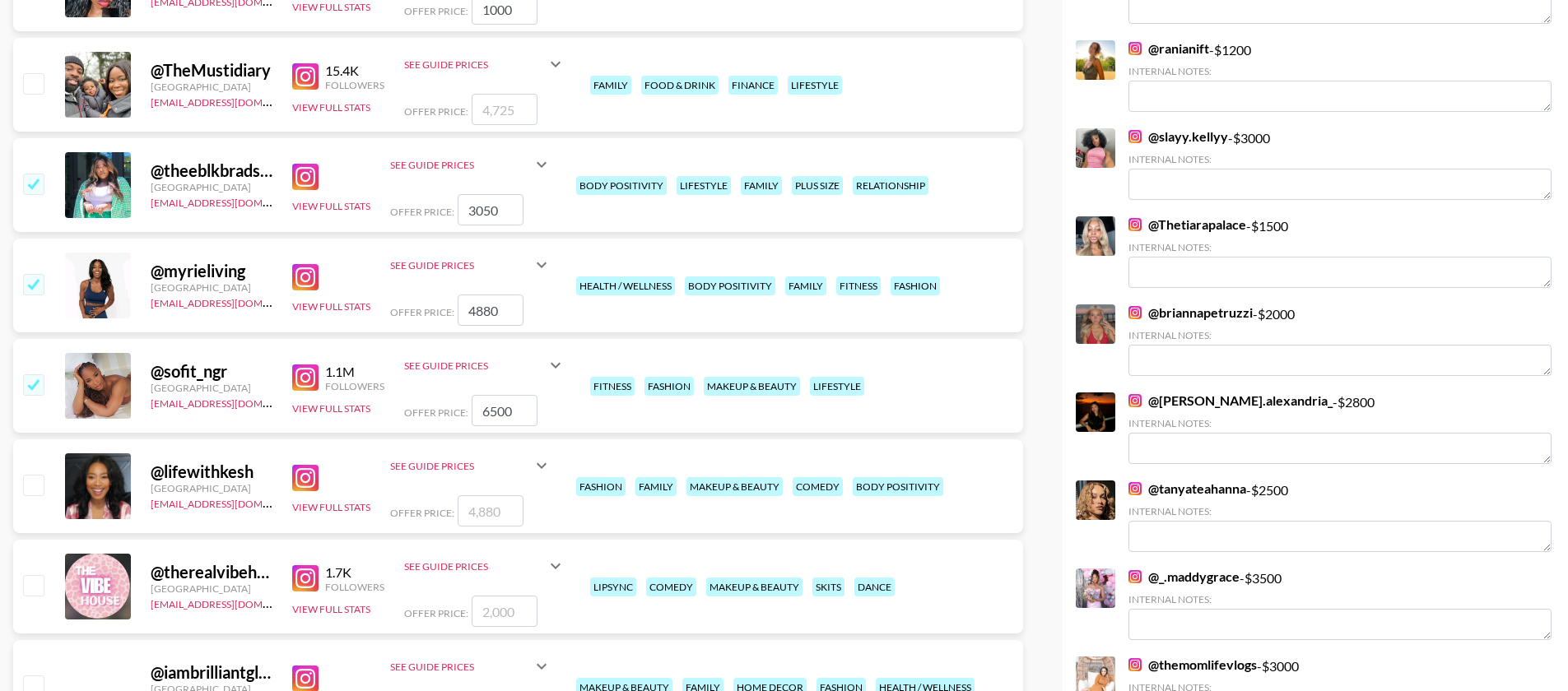
click at [32, 474] on input "checkbox" at bounding box center [33, 485] width 20 height 20
checkbox input "true"
type input "4880"
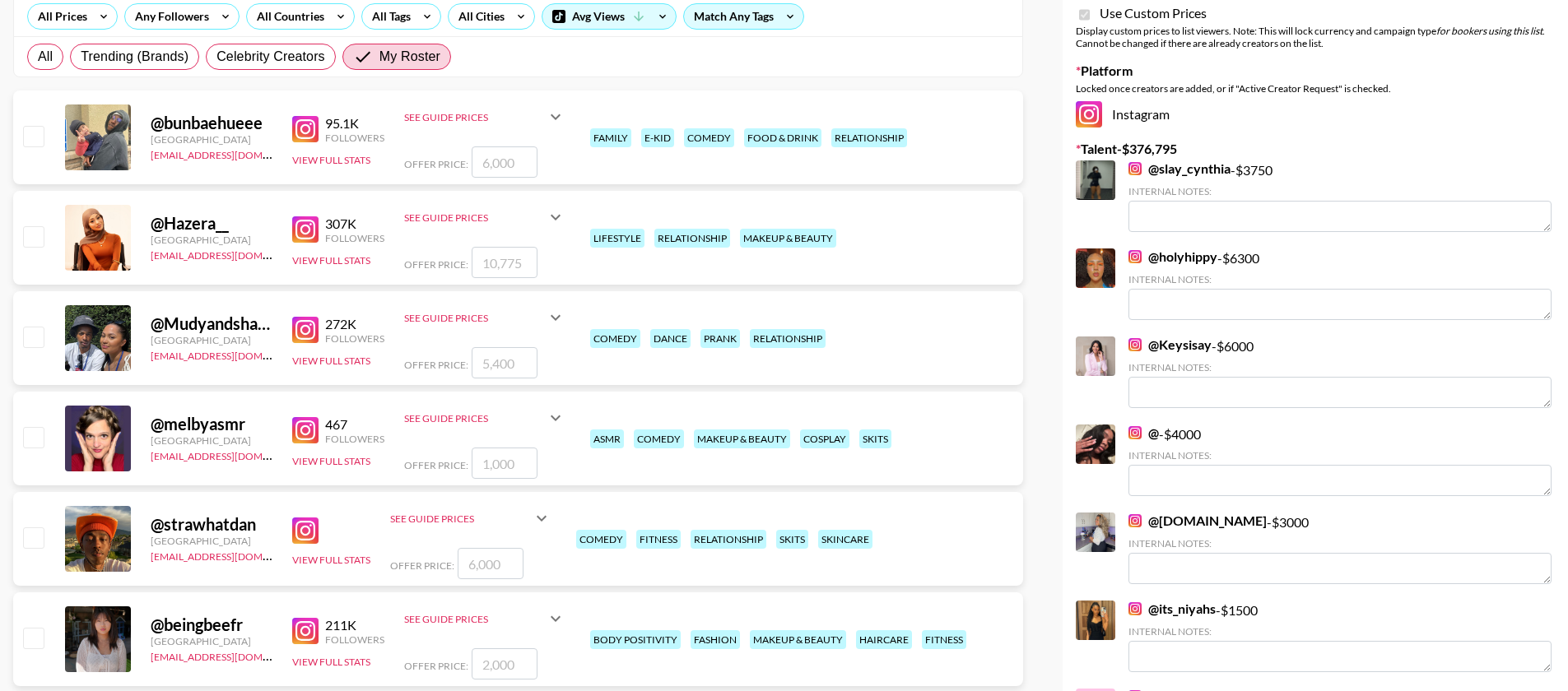
scroll to position [0, 0]
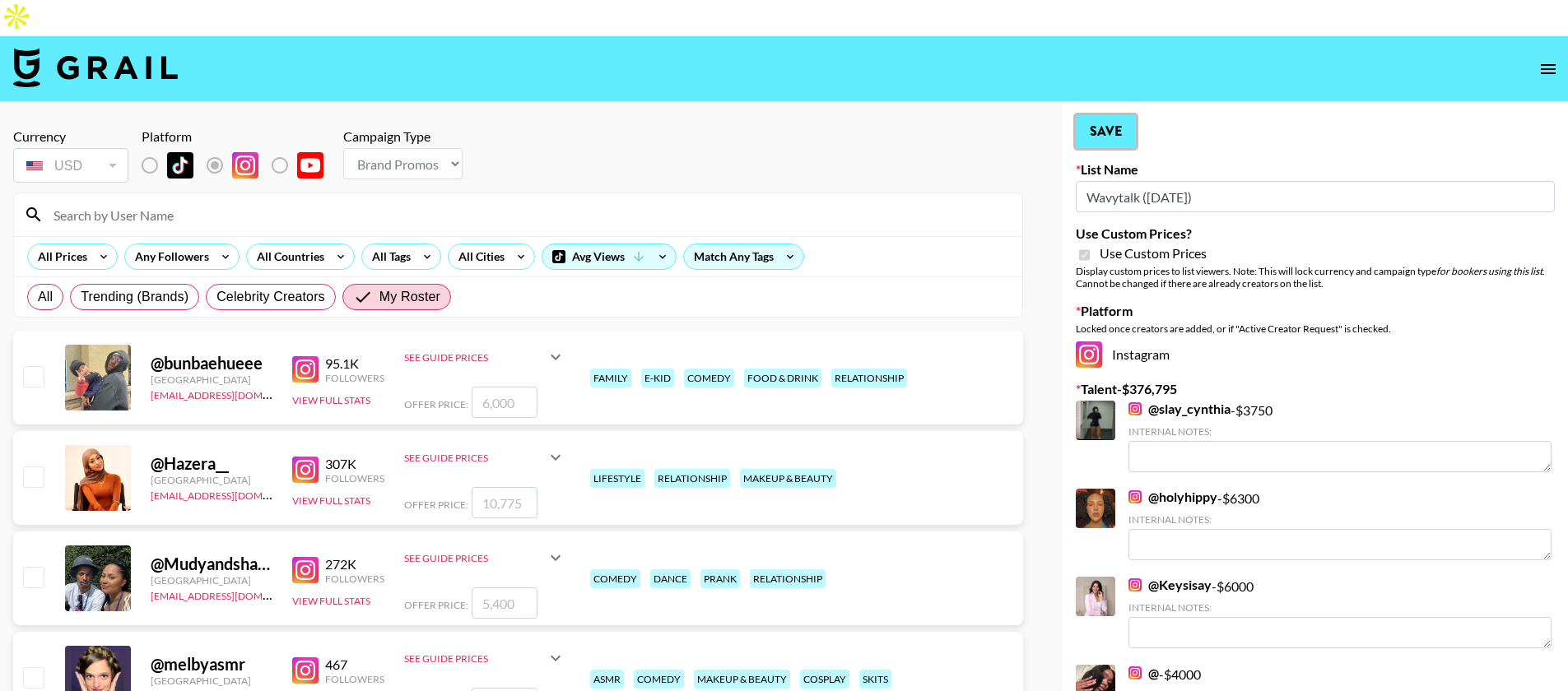
click at [1113, 116] on button "Save" at bounding box center [1105, 132] width 60 height 33
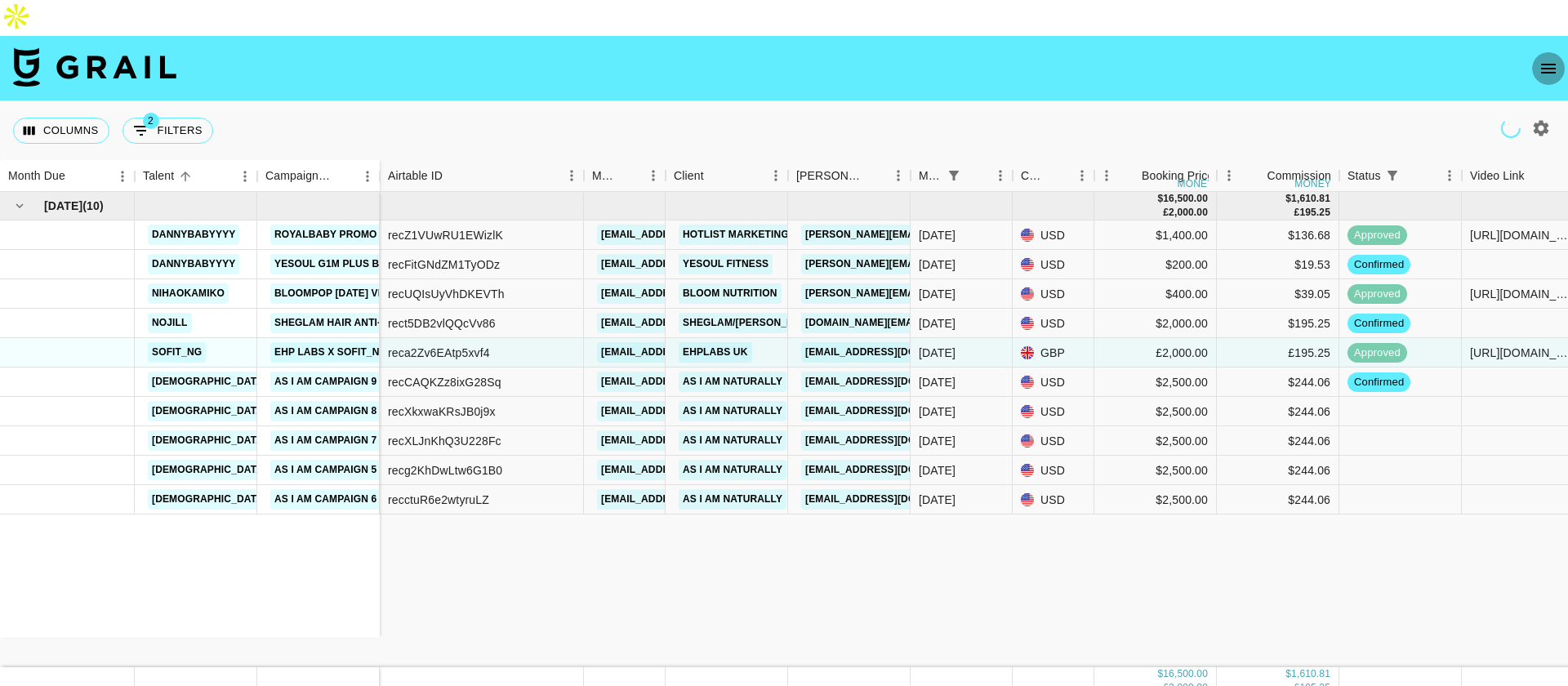
click at [1542, 52] on button "open drawer" at bounding box center [1549, 68] width 33 height 33
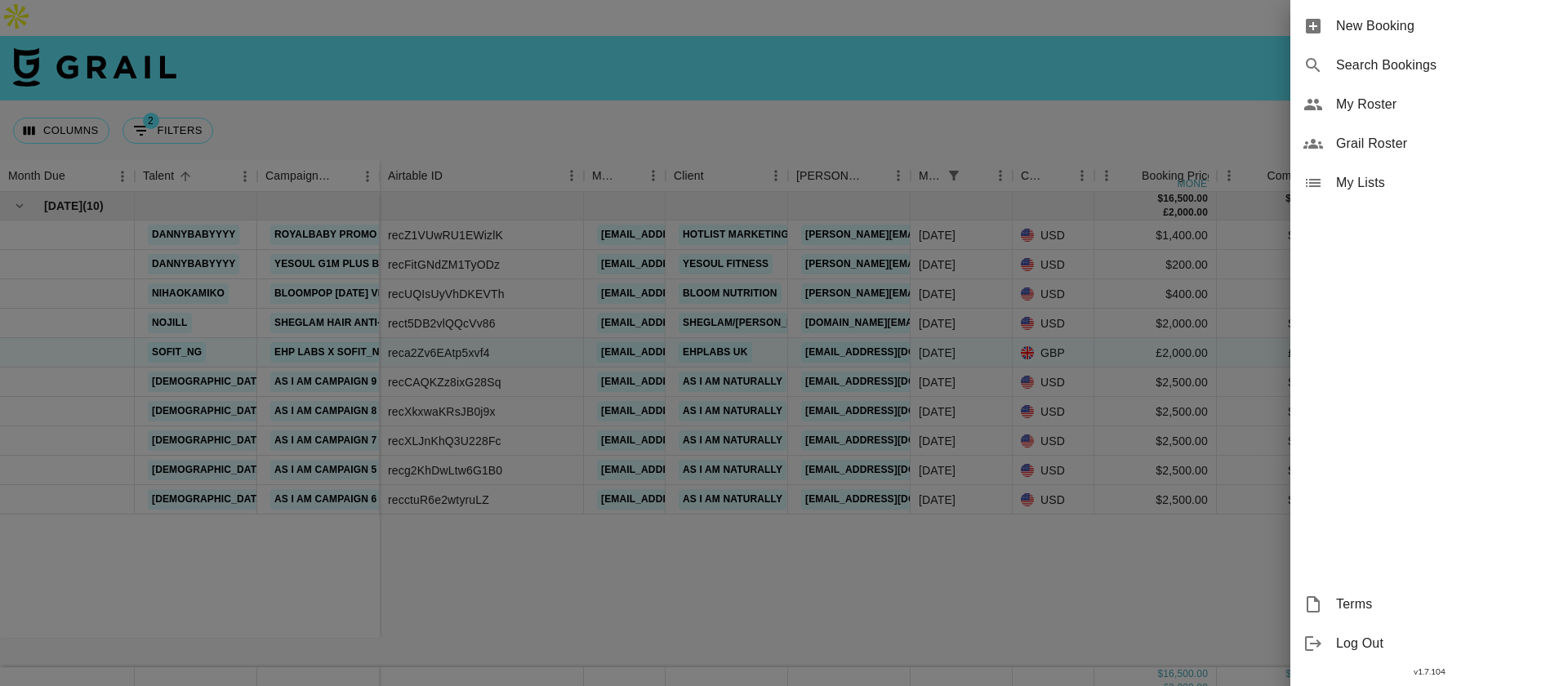
click at [1407, 134] on span "Grail Roster" at bounding box center [1446, 144] width 219 height 20
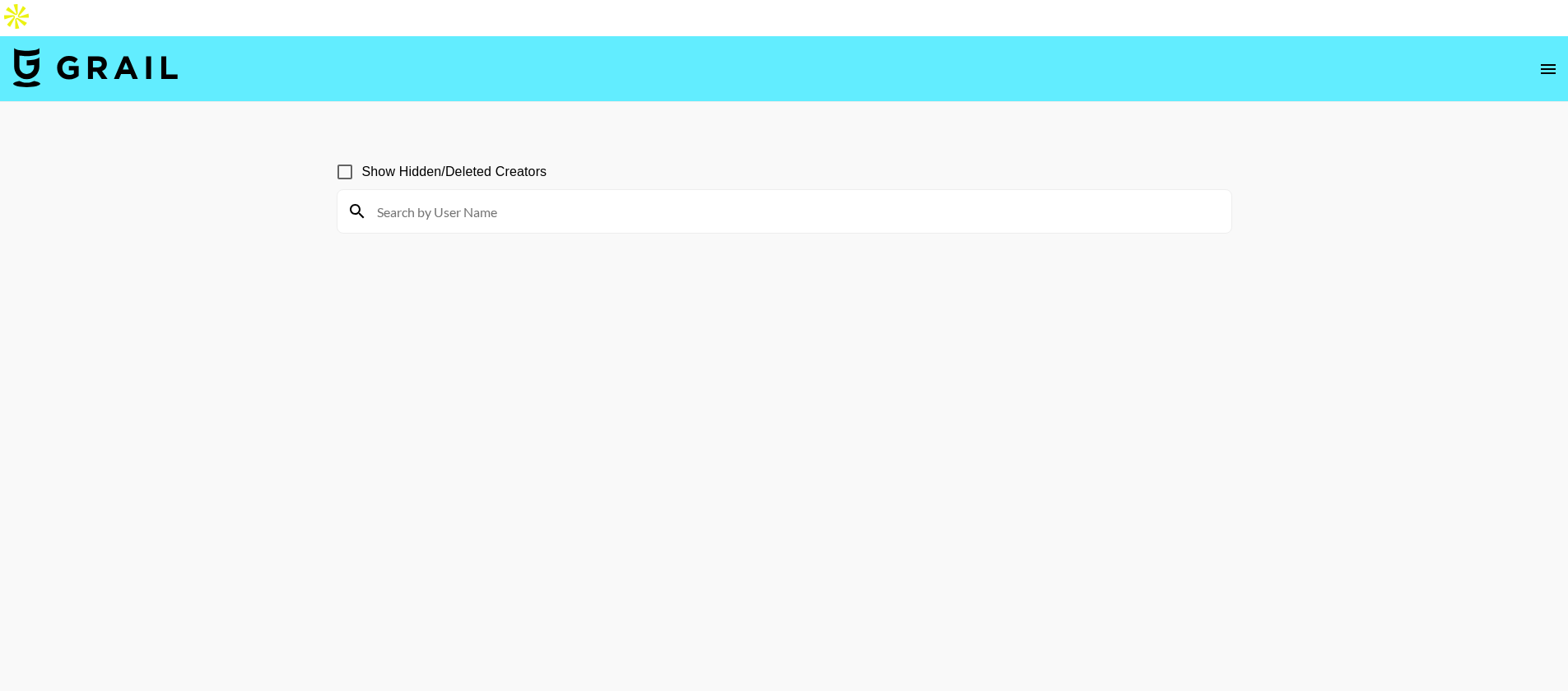
click at [457, 198] on input at bounding box center [794, 211] width 855 height 27
paste input "jayl3ver"
type input "jayl3ver"
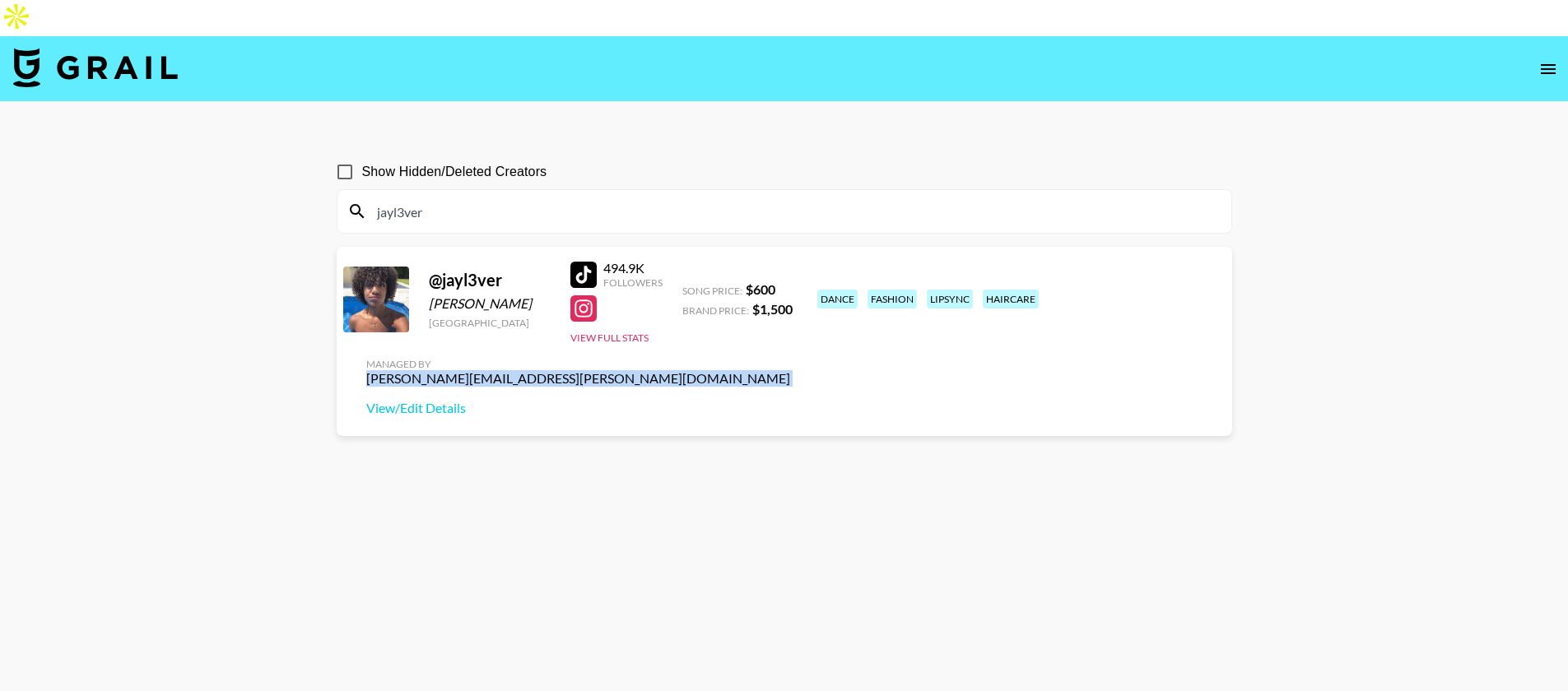
drag, startPoint x: 1041, startPoint y: 256, endPoint x: 1144, endPoint y: 585, distance: 344.7
click at [803, 345] on div "Managed By joe.chiarelli@grail-talent.com View/Edit Details" at bounding box center [578, 387] width 450 height 84
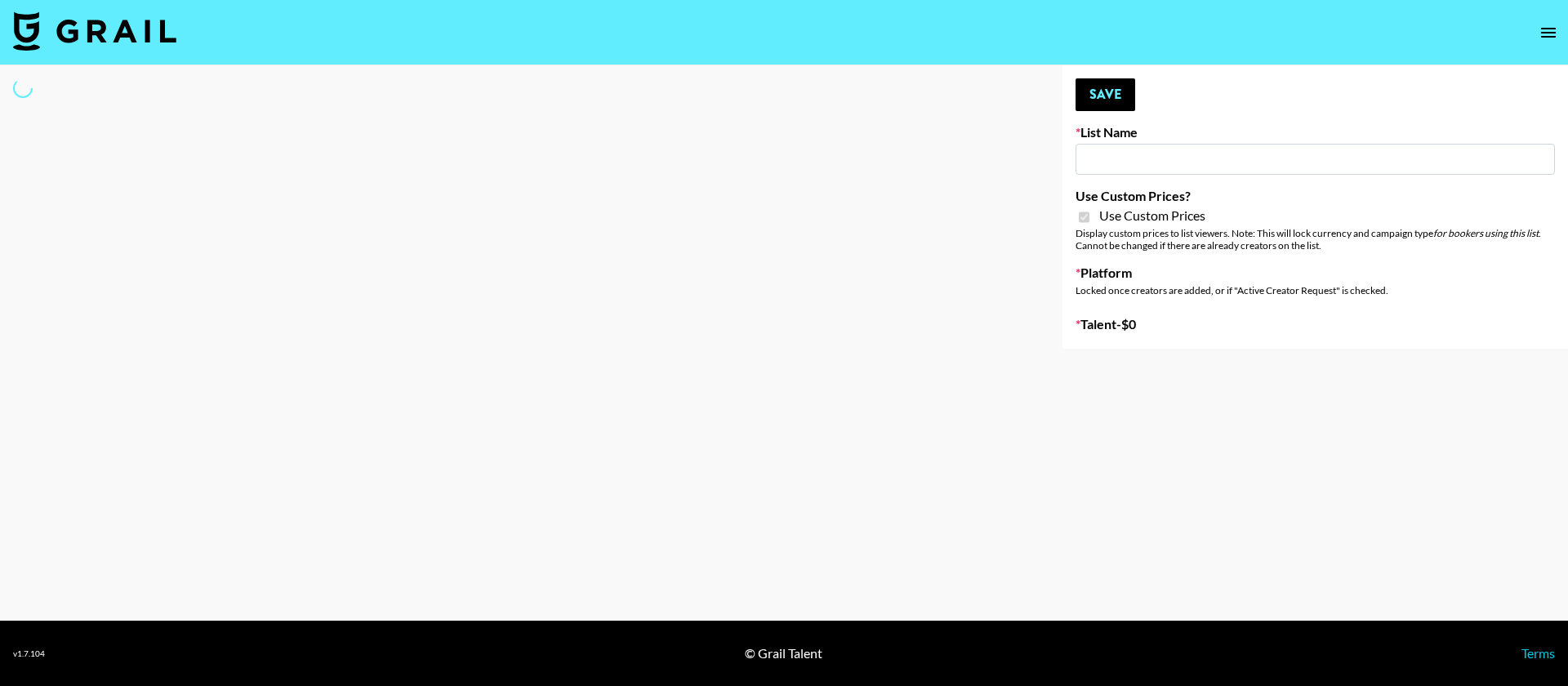
type input "Anker For Soundcore"
checkbox input "true"
select select "Brand"
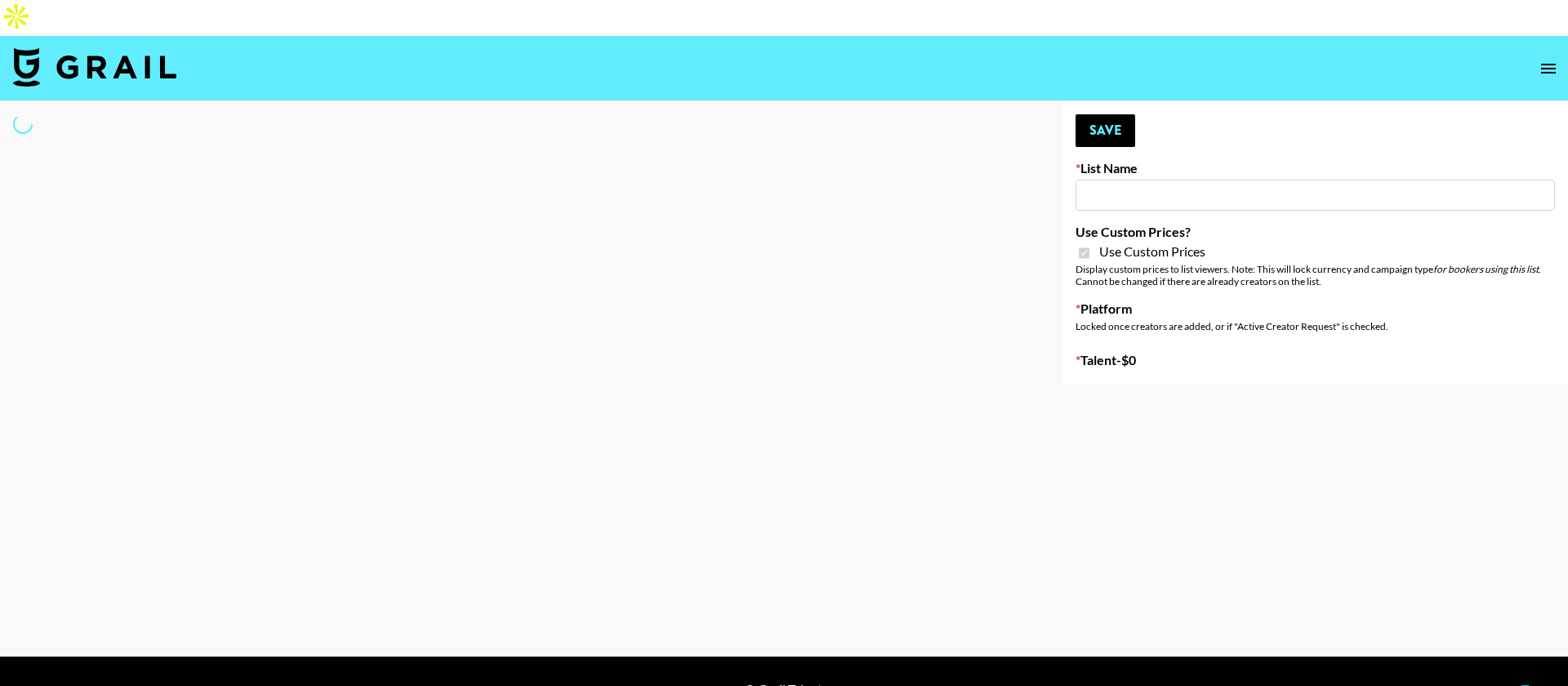
select select "Brand"
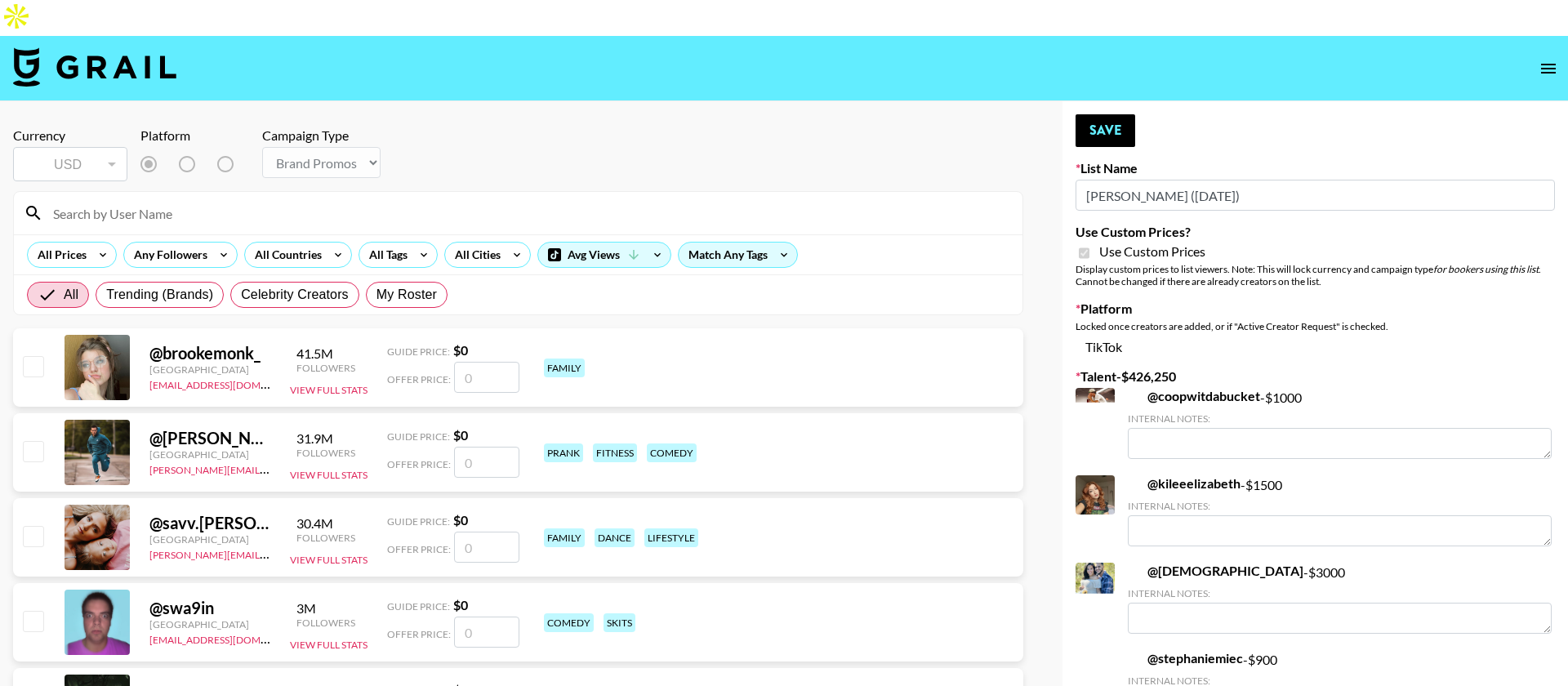
type input "Brickhouse (12th Sept)"
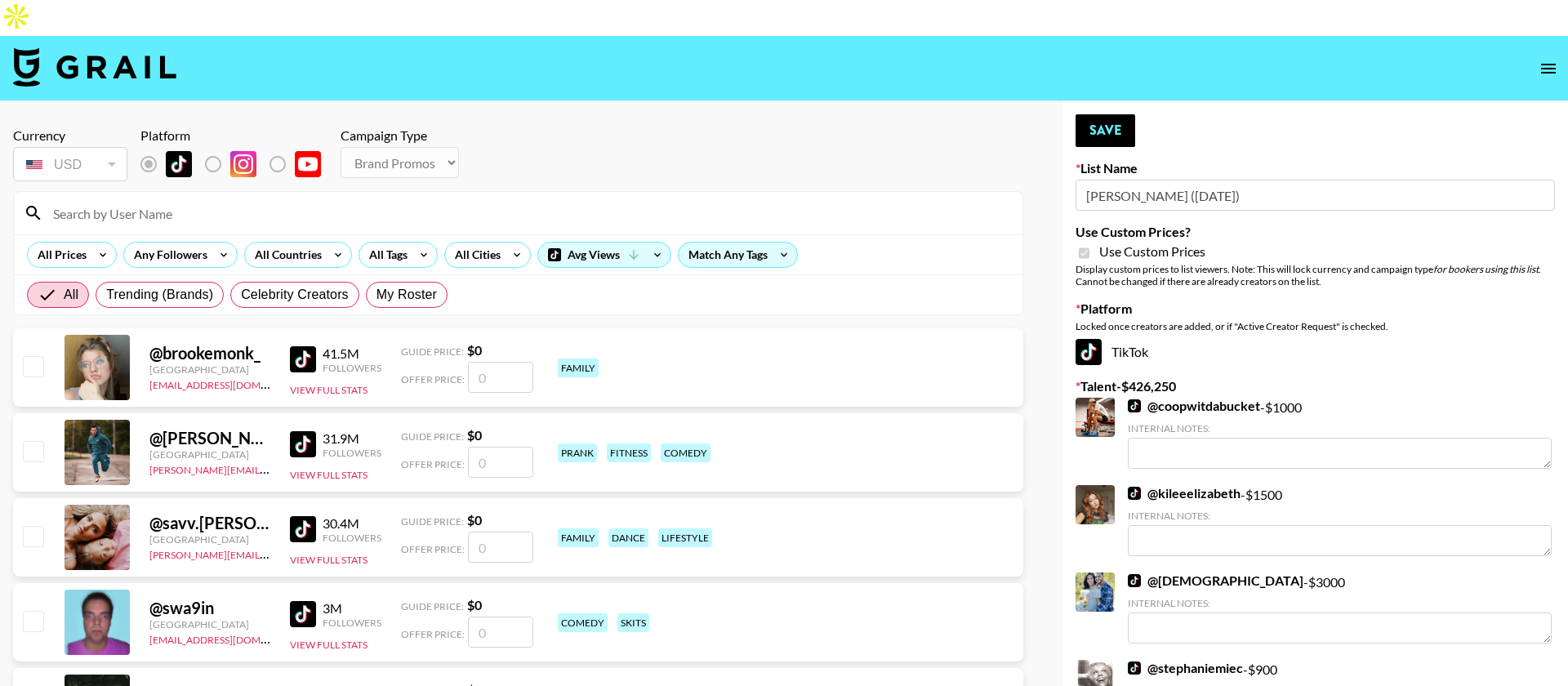
checkbox input "true"
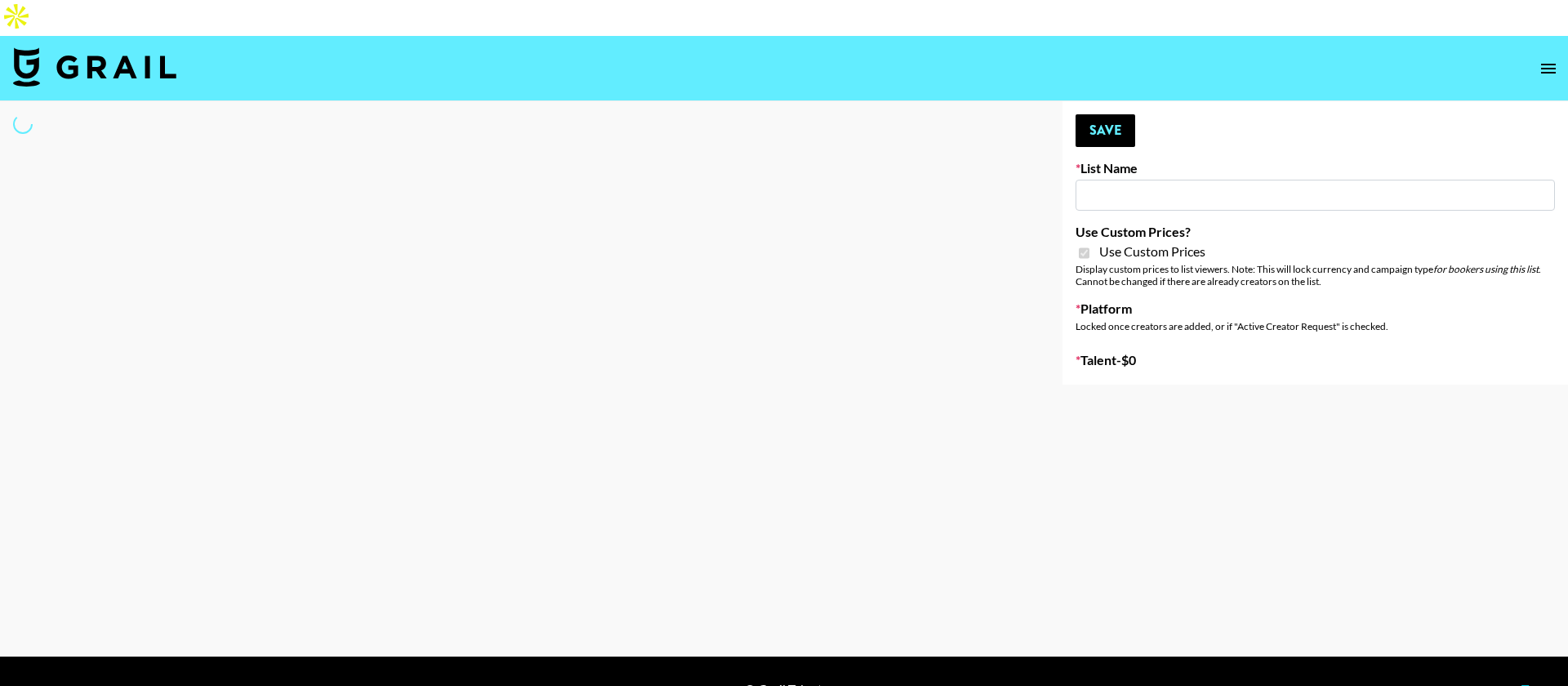
type input "Miniso Sep"
checkbox input "true"
select select "Brand"
